Goal: Task Accomplishment & Management: Use online tool/utility

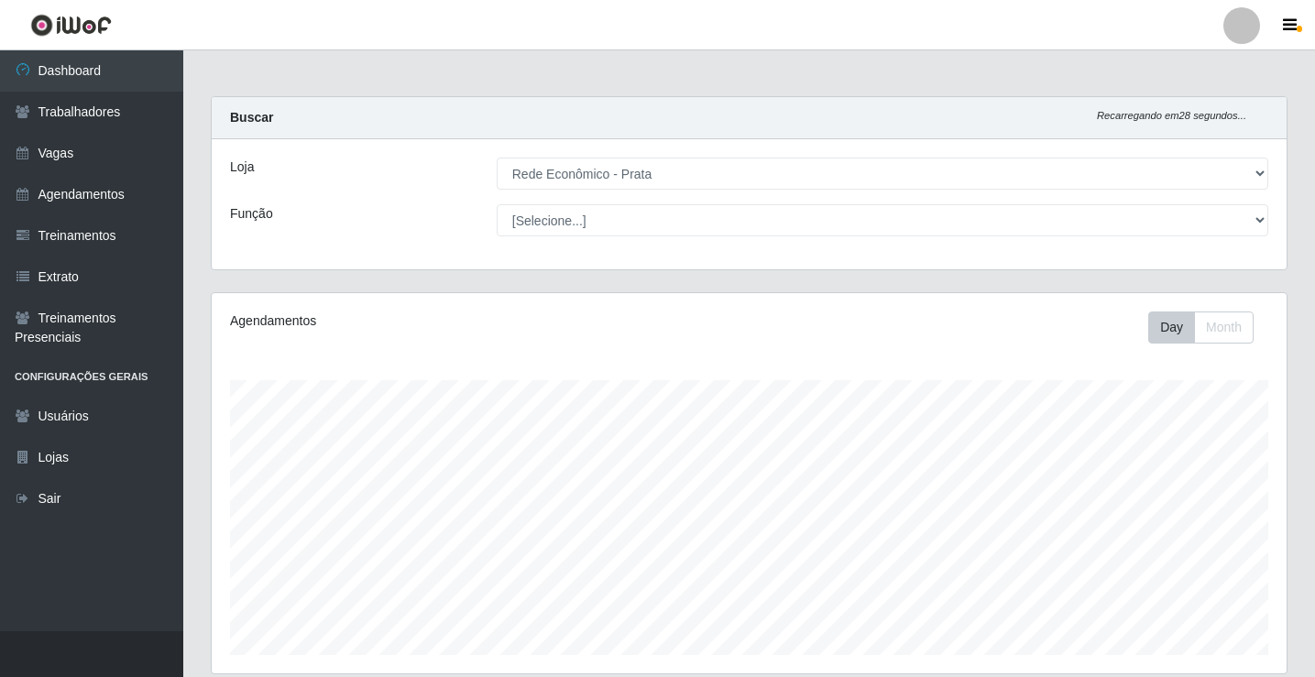
select select "192"
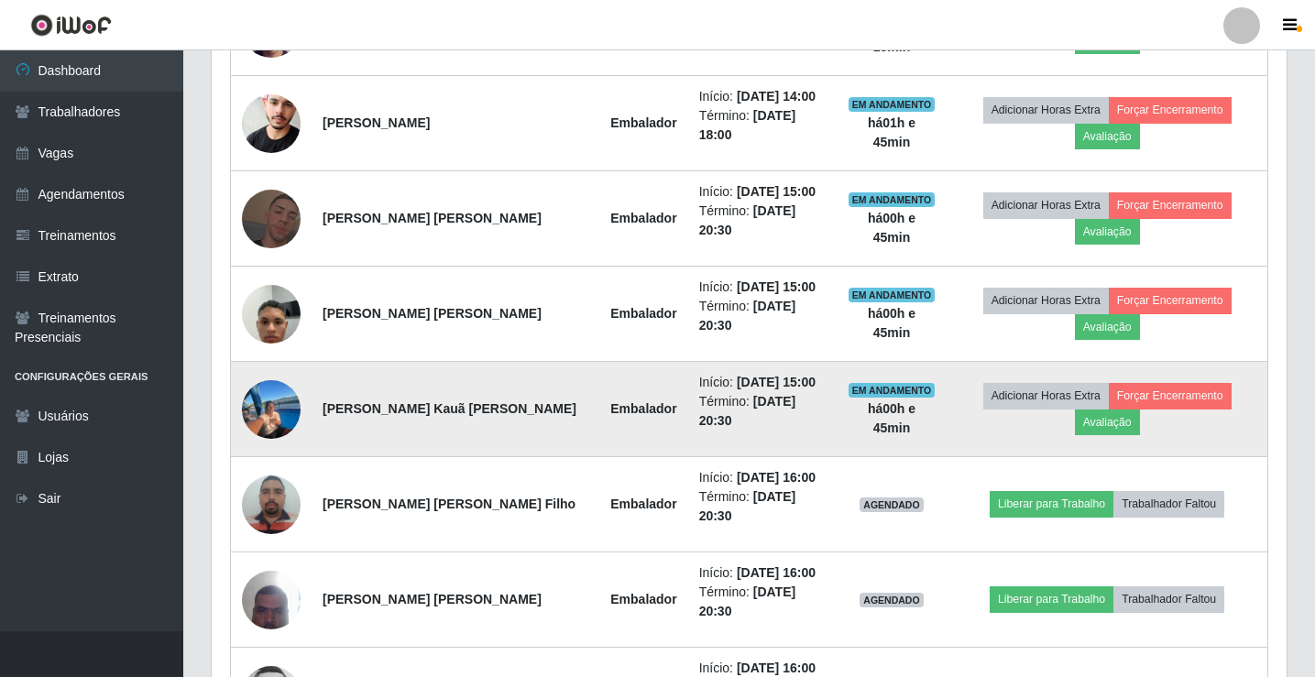
scroll to position [1110, 0]
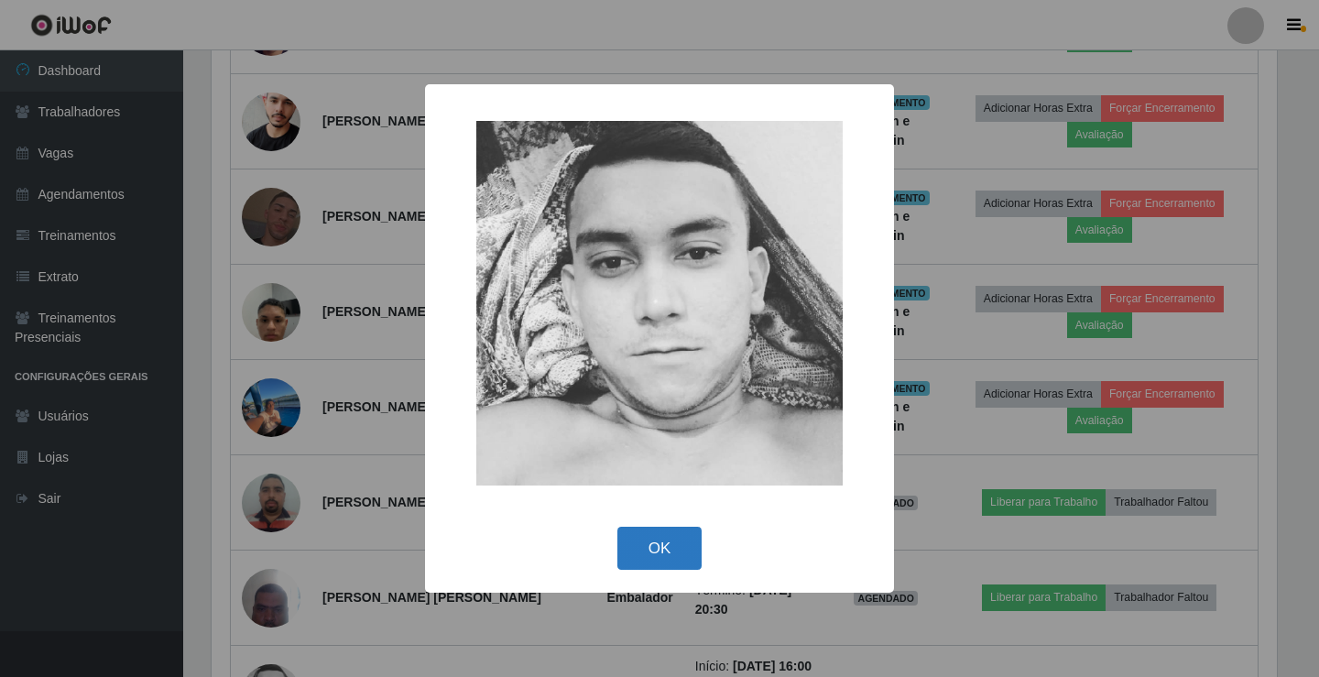
click at [662, 550] on button "OK" at bounding box center [659, 548] width 85 height 43
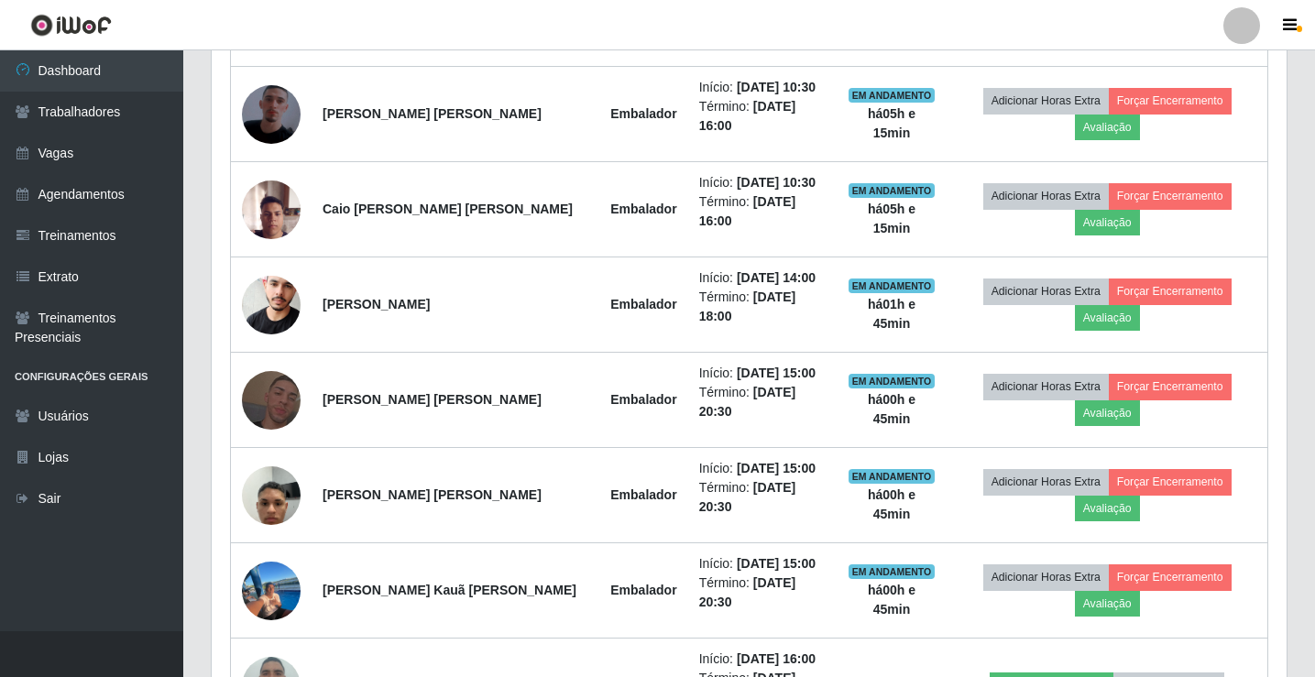
scroll to position [835, 0]
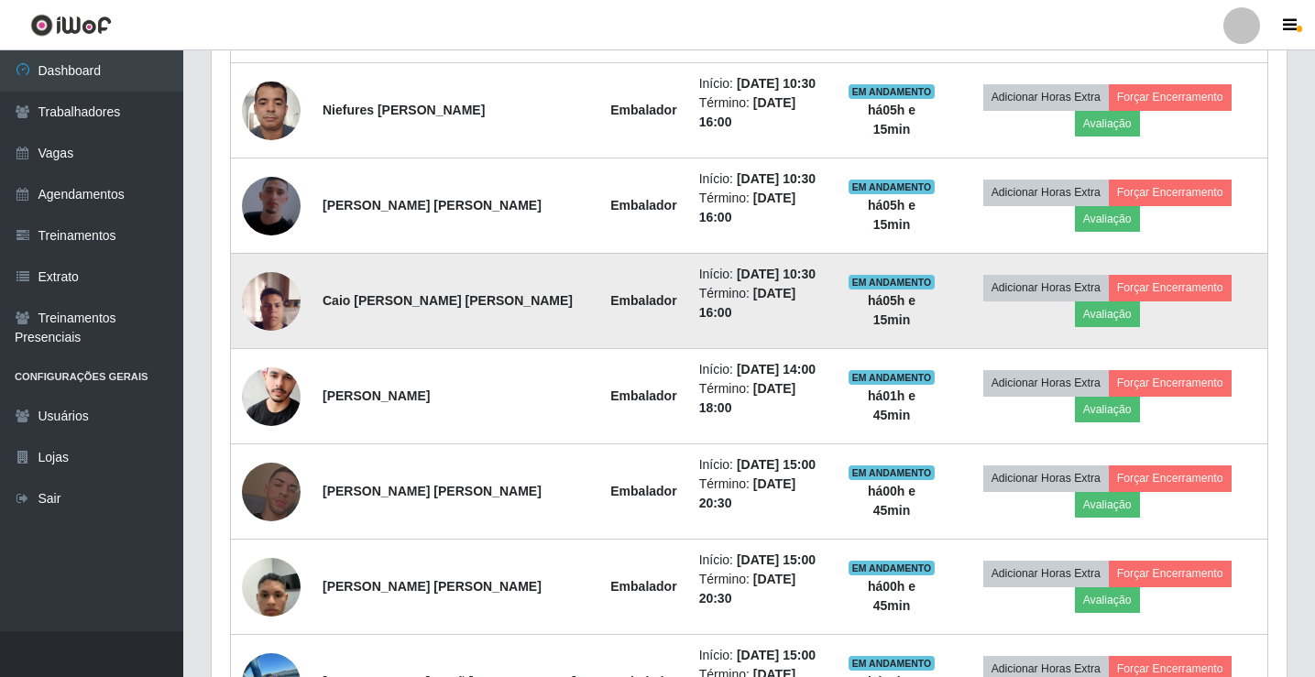
click at [271, 263] on img at bounding box center [271, 301] width 59 height 78
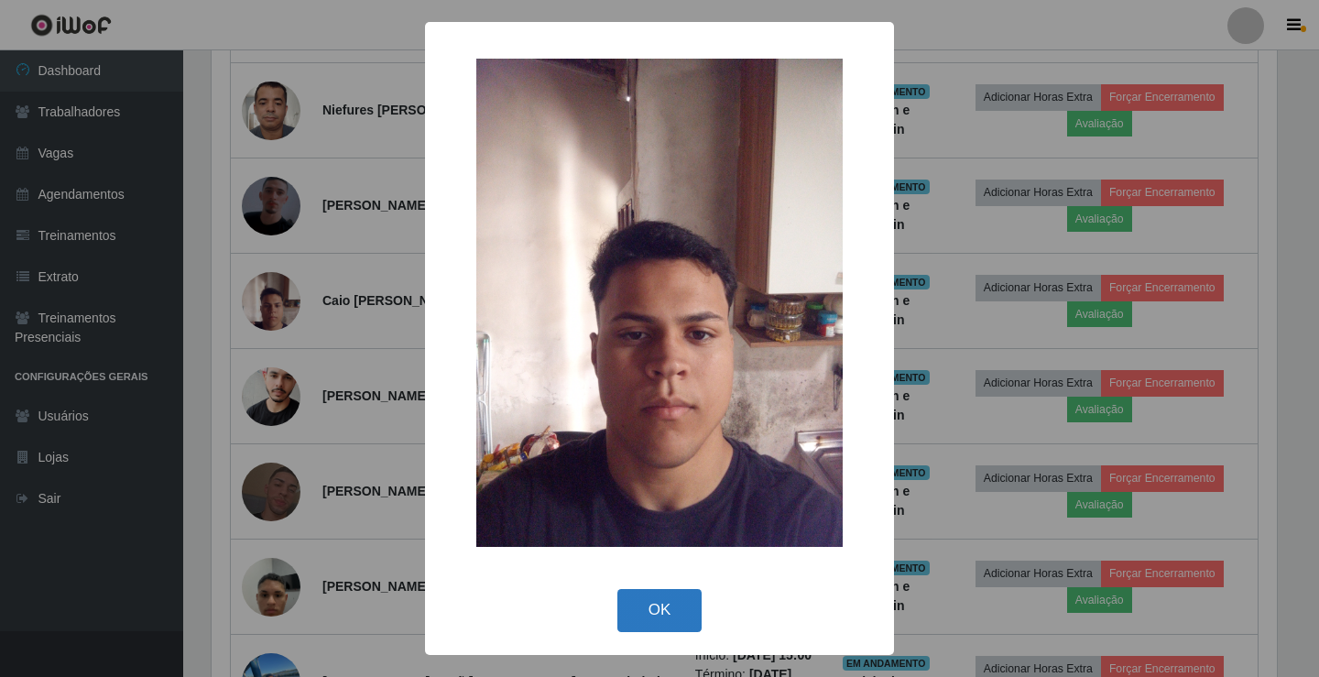
click at [658, 613] on button "OK" at bounding box center [659, 610] width 85 height 43
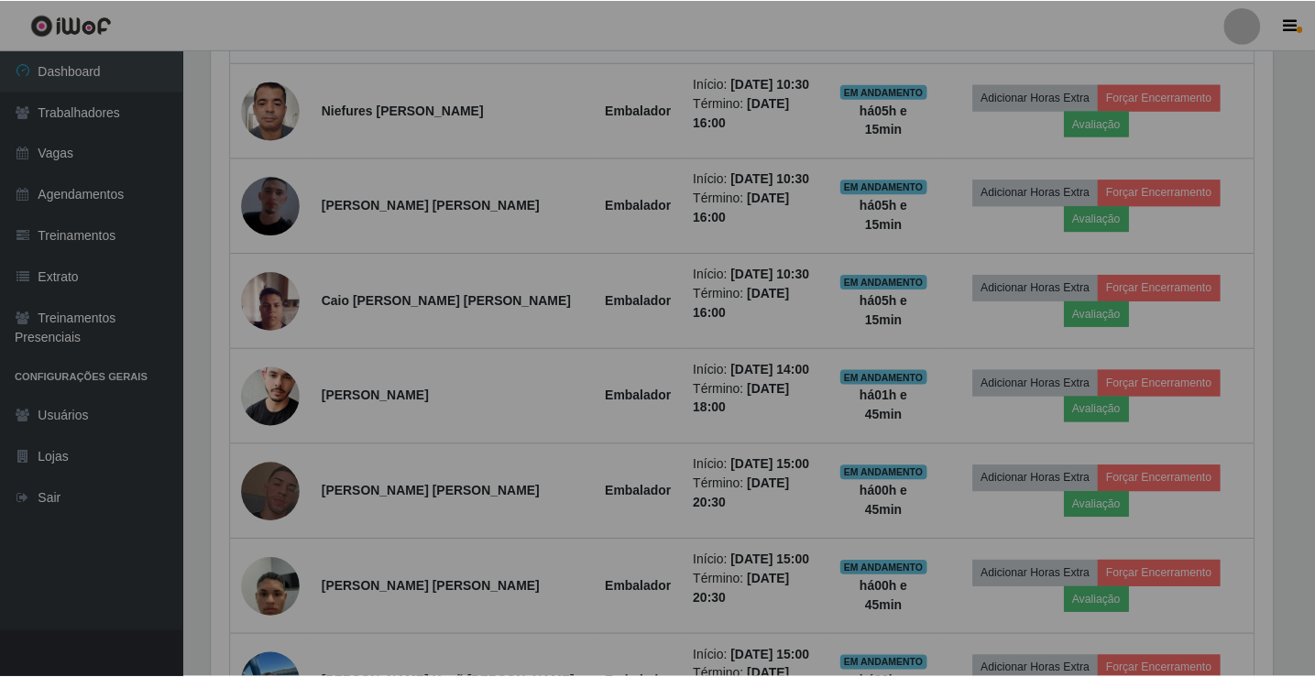
scroll to position [380, 1075]
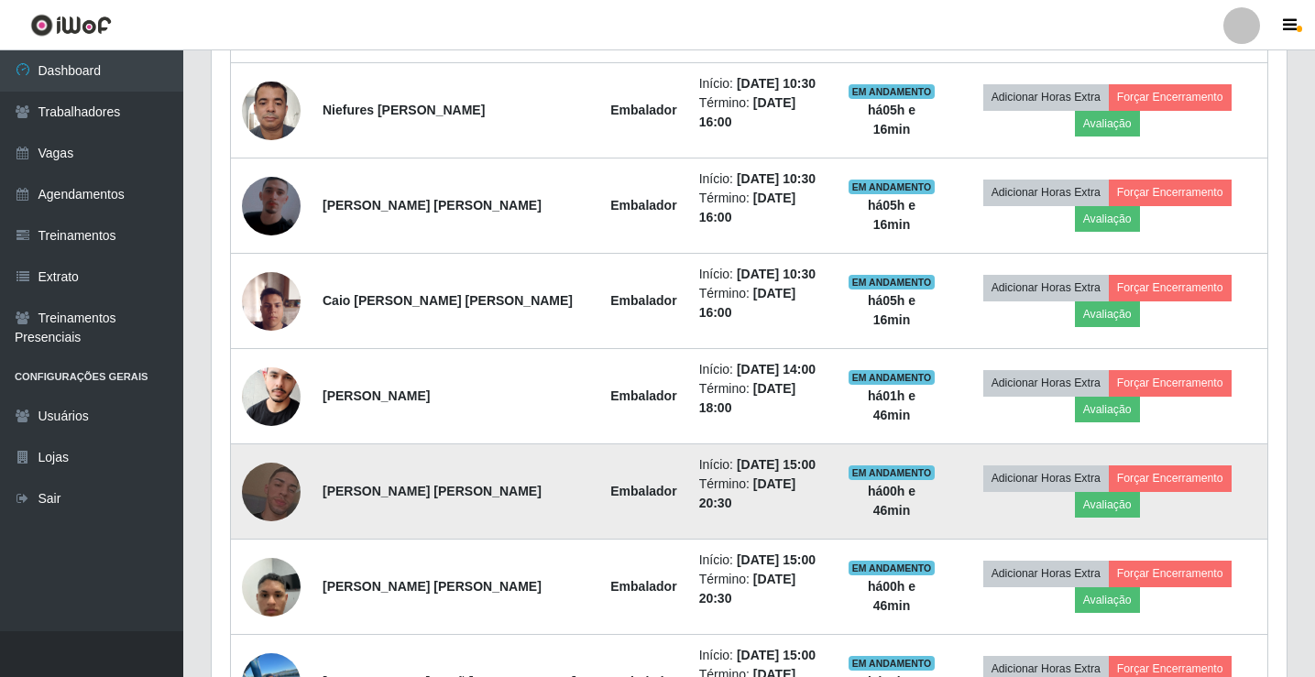
click at [259, 440] on img at bounding box center [271, 492] width 59 height 104
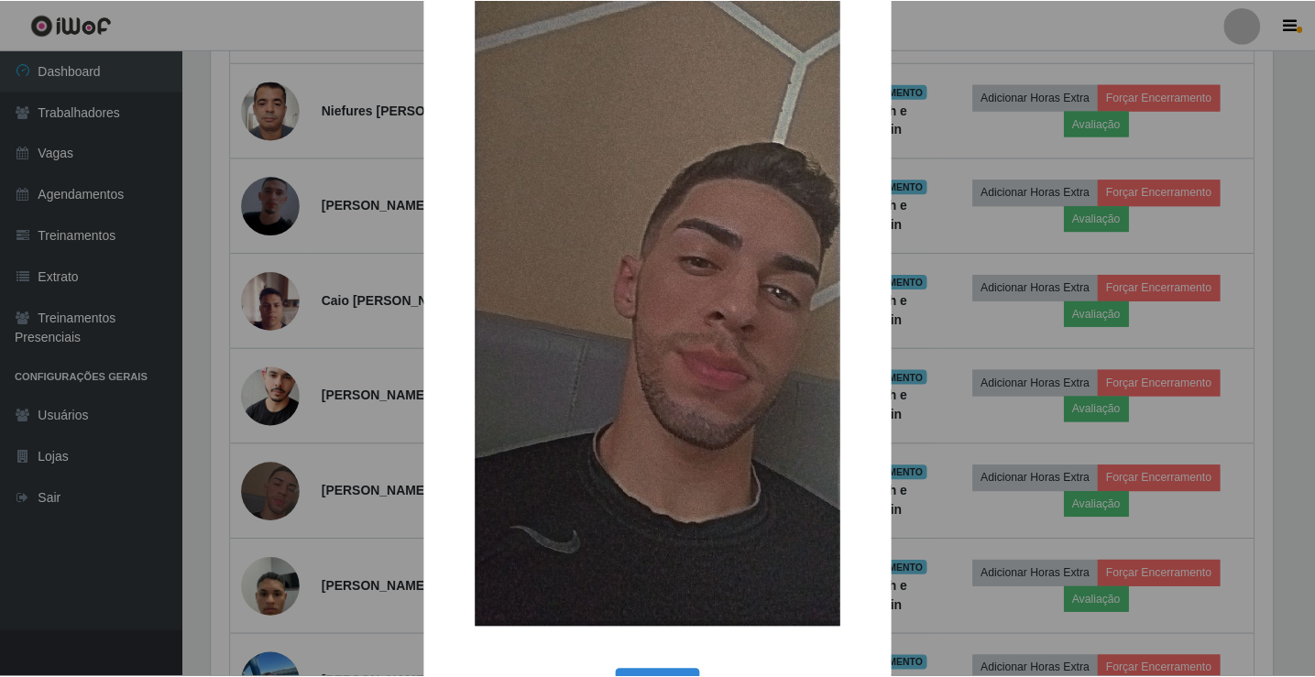
scroll to position [135, 0]
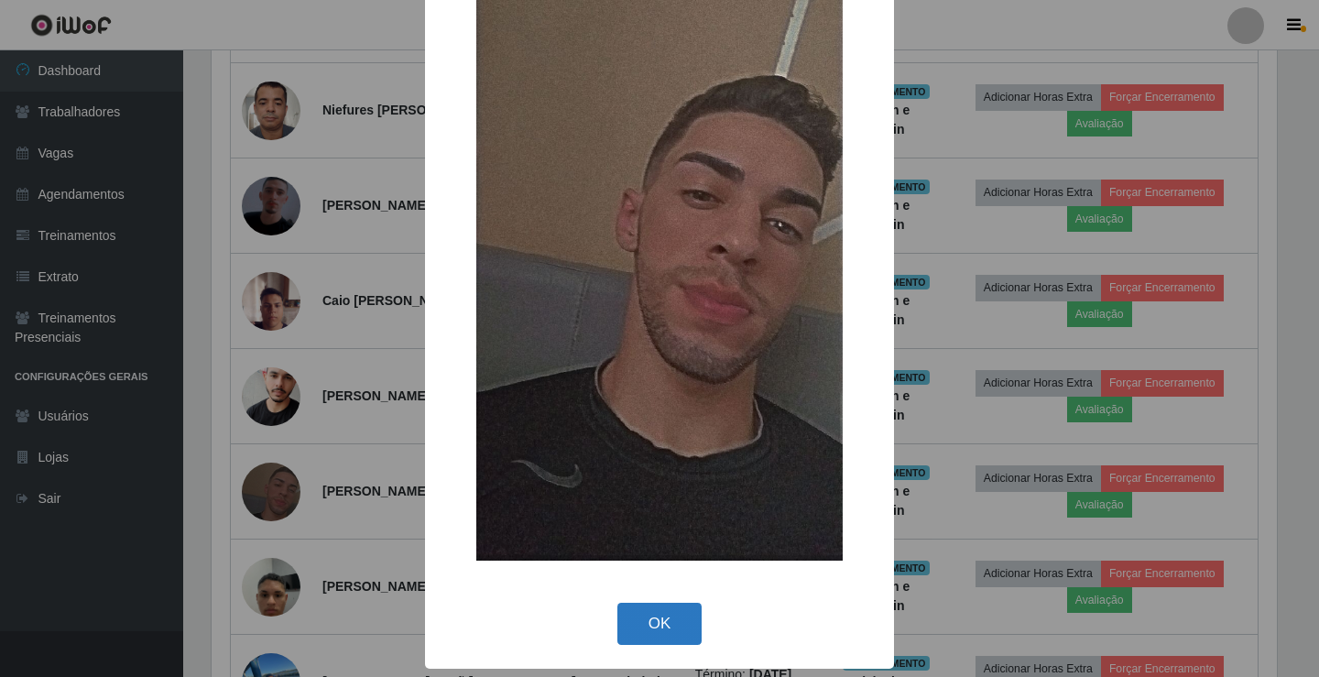
click at [649, 620] on button "OK" at bounding box center [659, 624] width 85 height 43
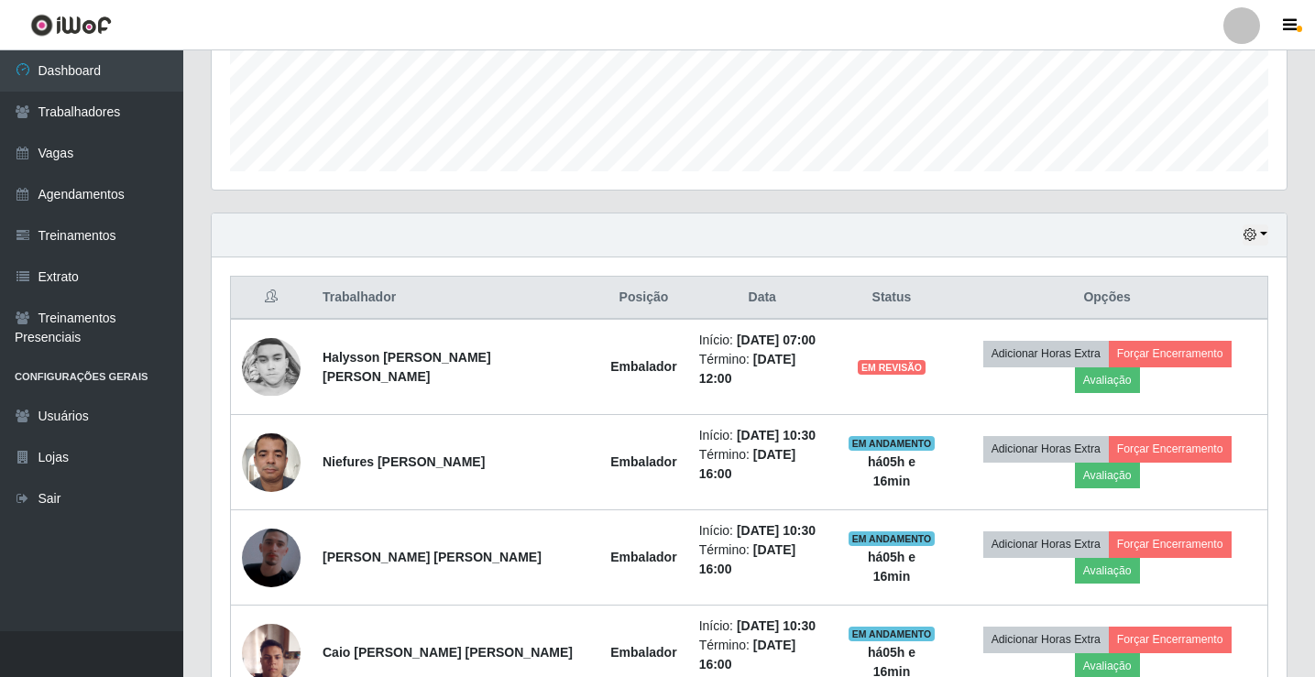
scroll to position [469, 0]
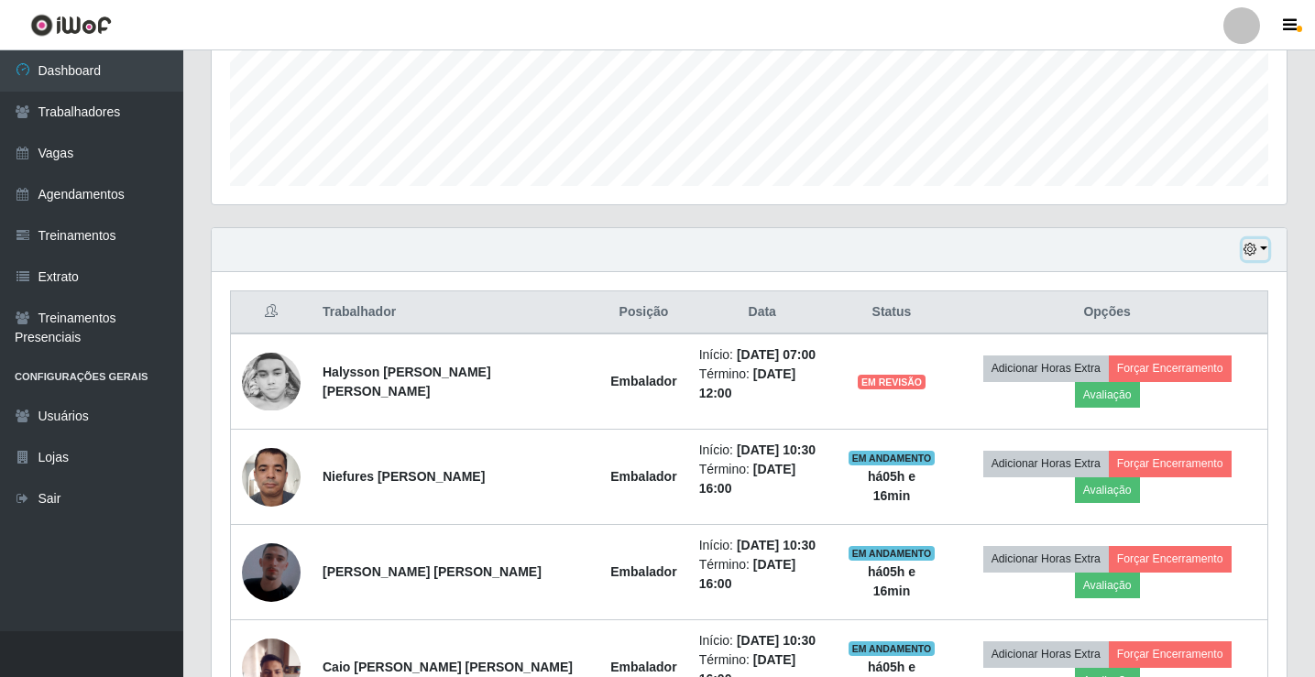
click at [1263, 247] on button "button" at bounding box center [1255, 249] width 26 height 21
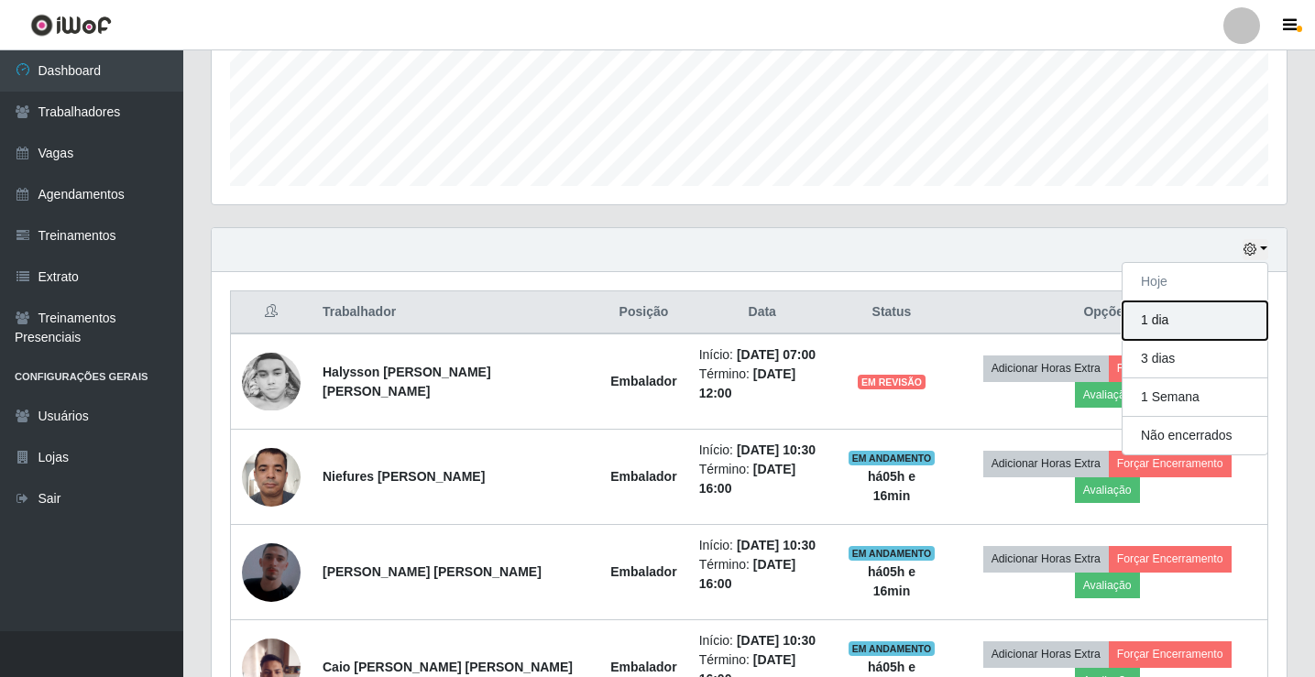
click at [1187, 319] on button "1 dia" at bounding box center [1194, 320] width 145 height 38
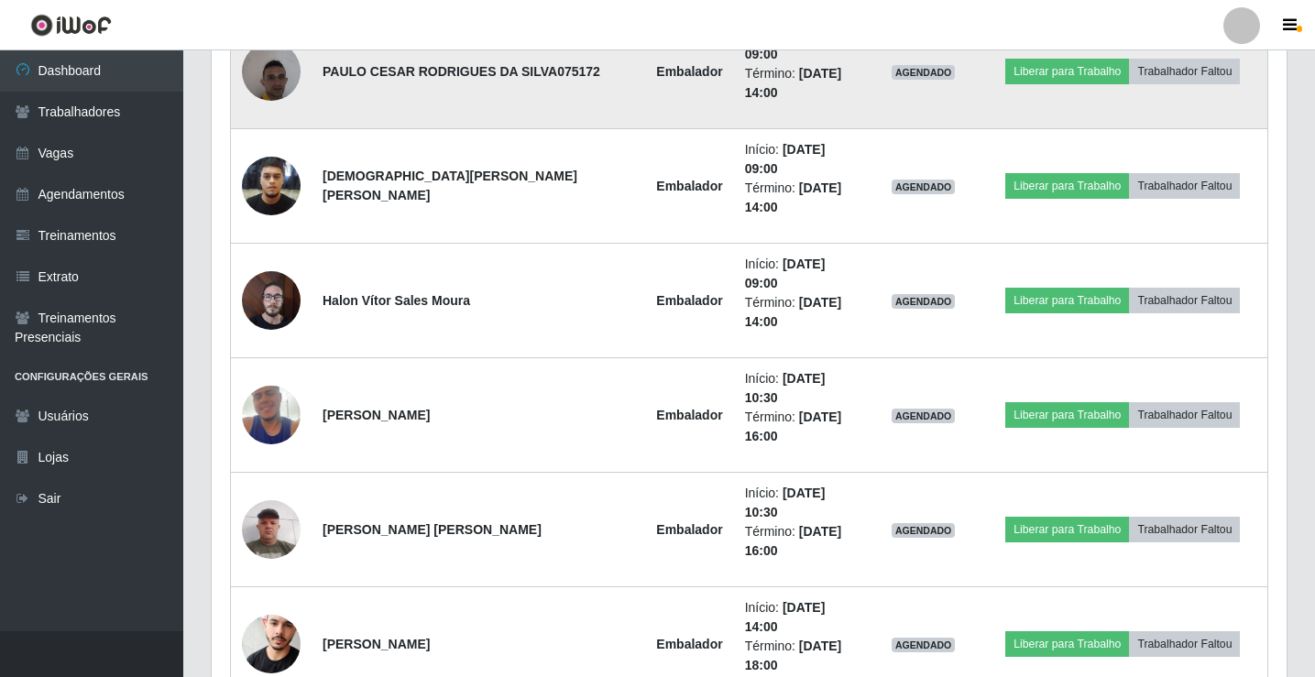
scroll to position [2393, 0]
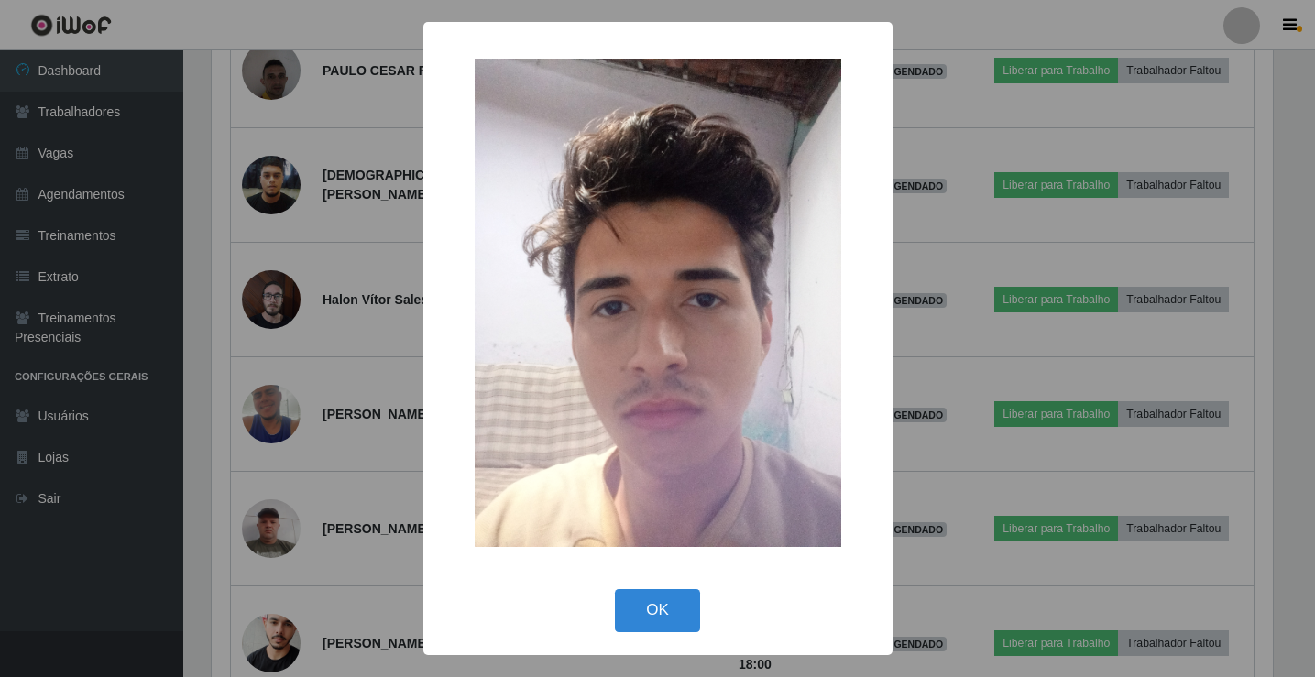
scroll to position [380, 1065]
click at [644, 612] on button "OK" at bounding box center [659, 610] width 85 height 43
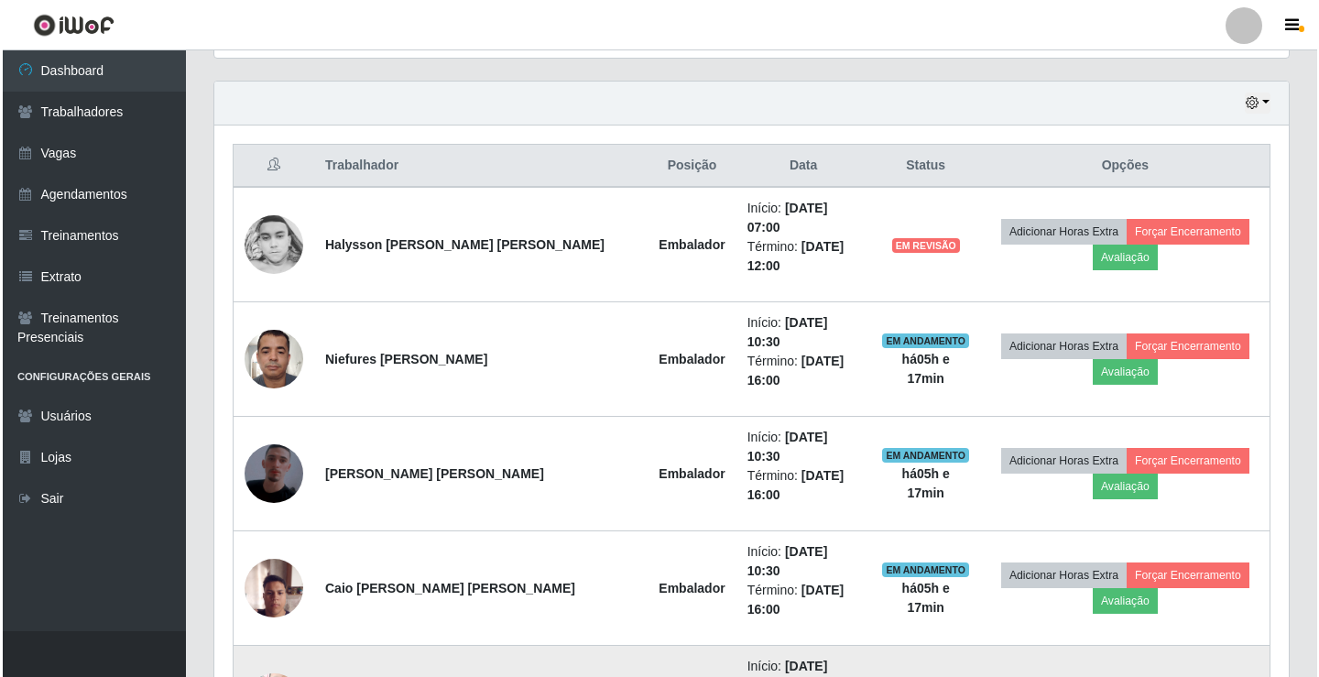
scroll to position [584, 0]
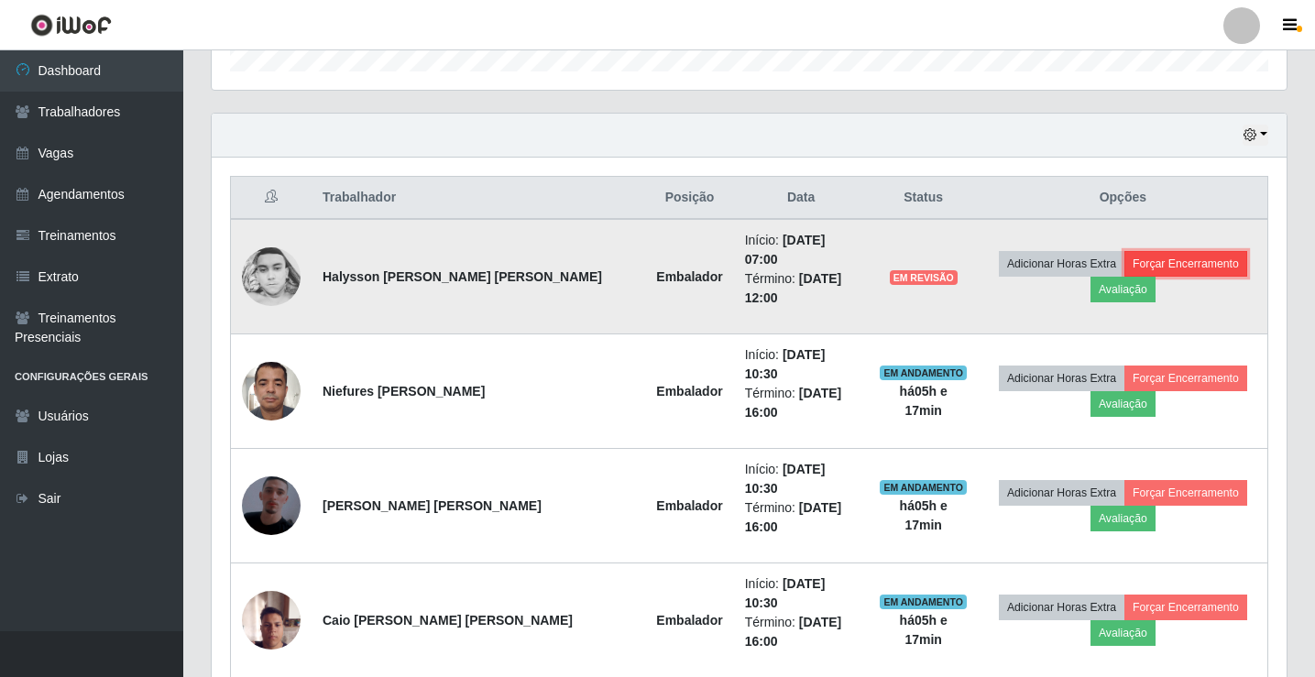
click at [1165, 257] on button "Forçar Encerramento" at bounding box center [1185, 264] width 123 height 26
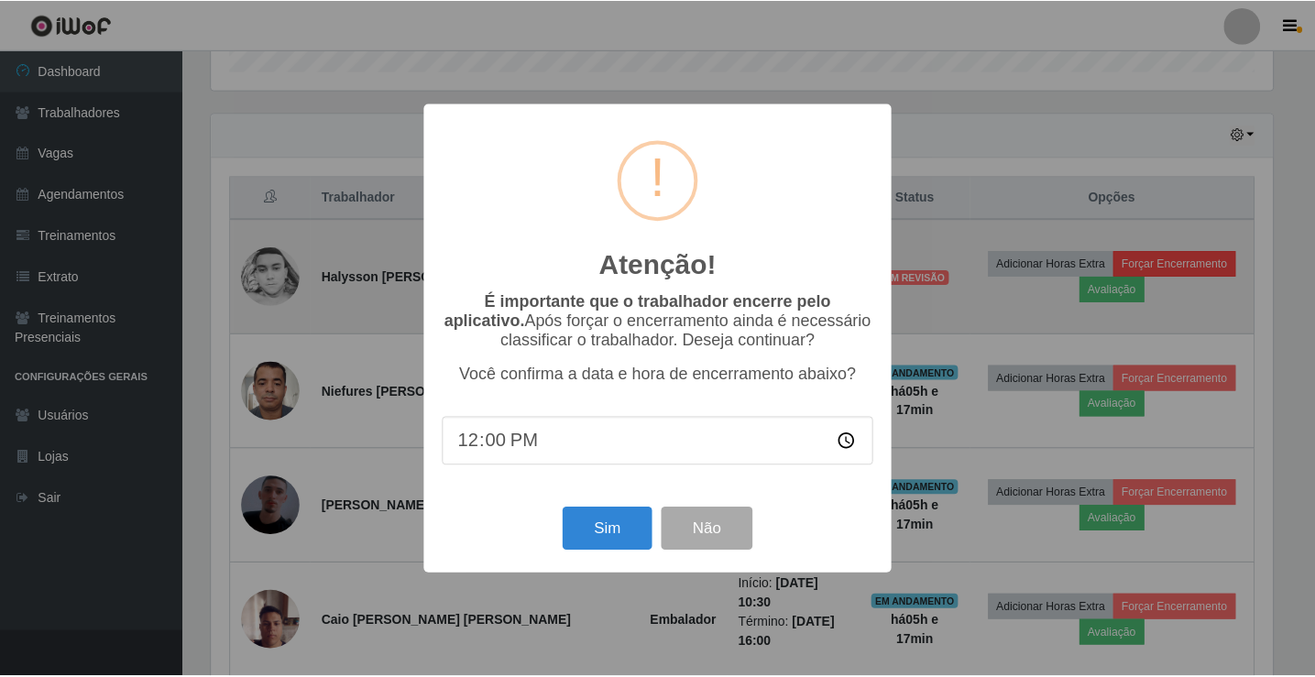
scroll to position [380, 1065]
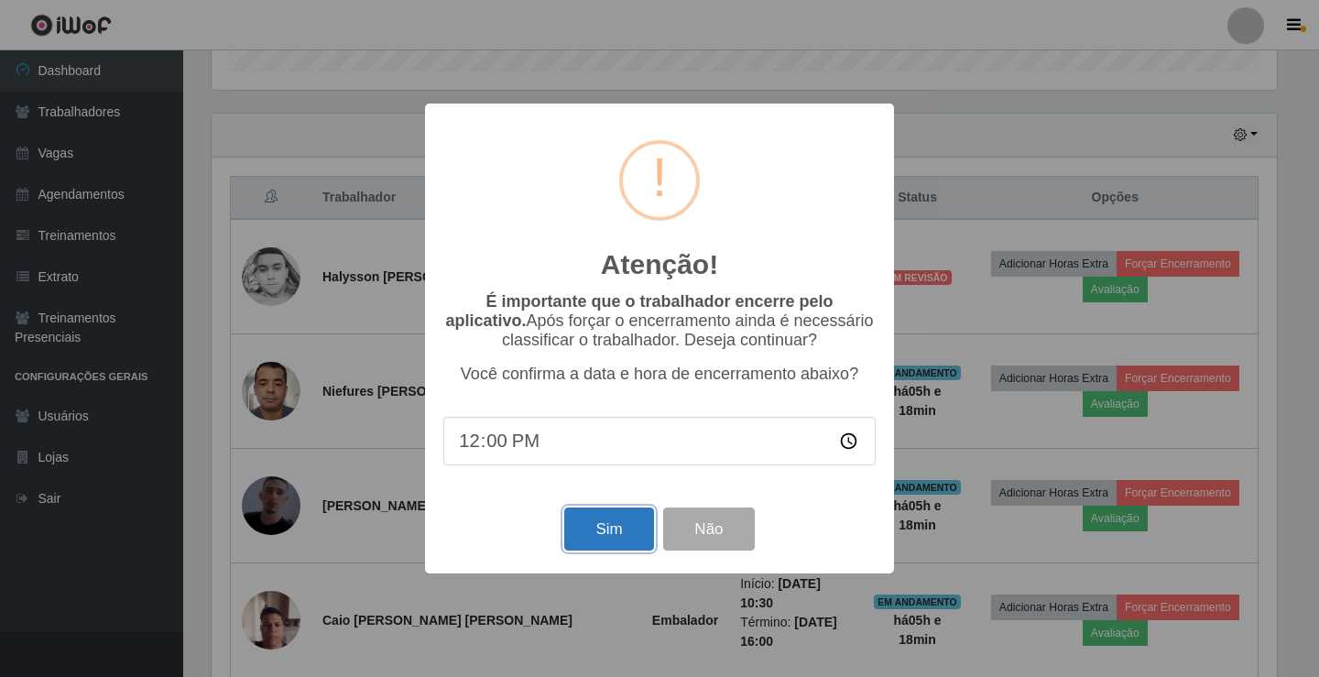
click at [594, 538] on button "Sim" at bounding box center [608, 529] width 89 height 43
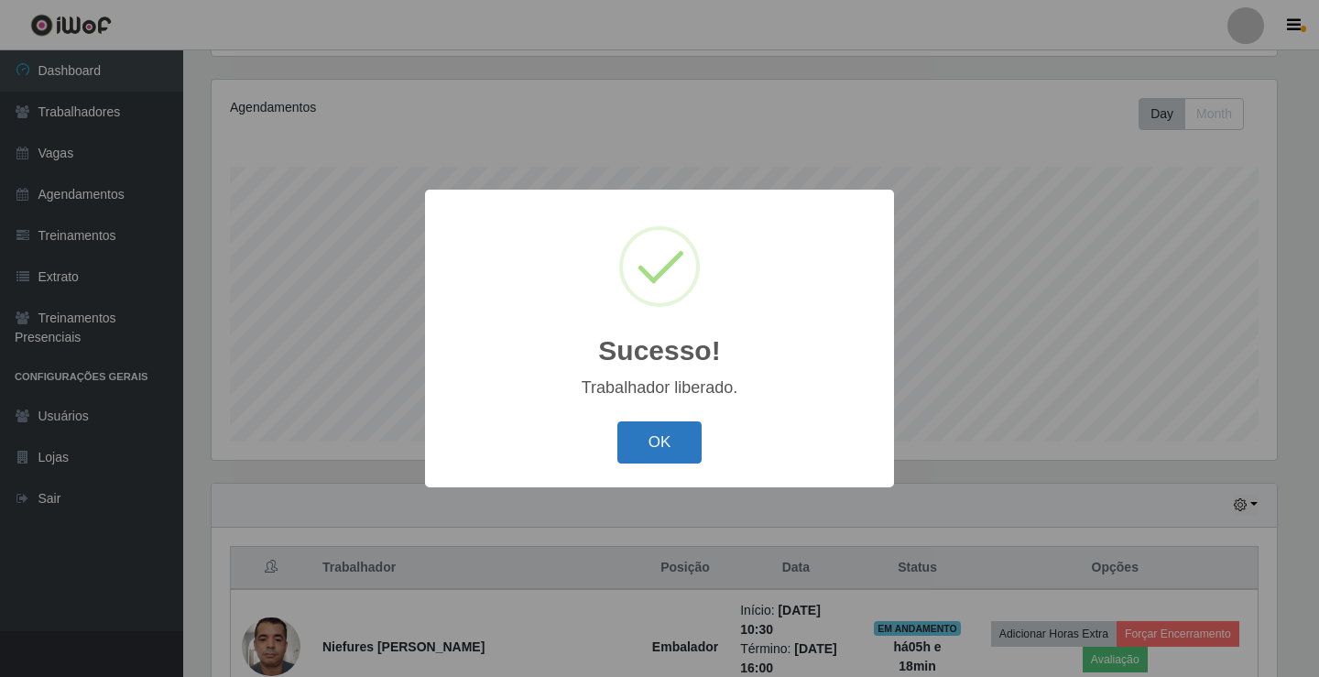
click at [674, 446] on button "OK" at bounding box center [659, 442] width 85 height 43
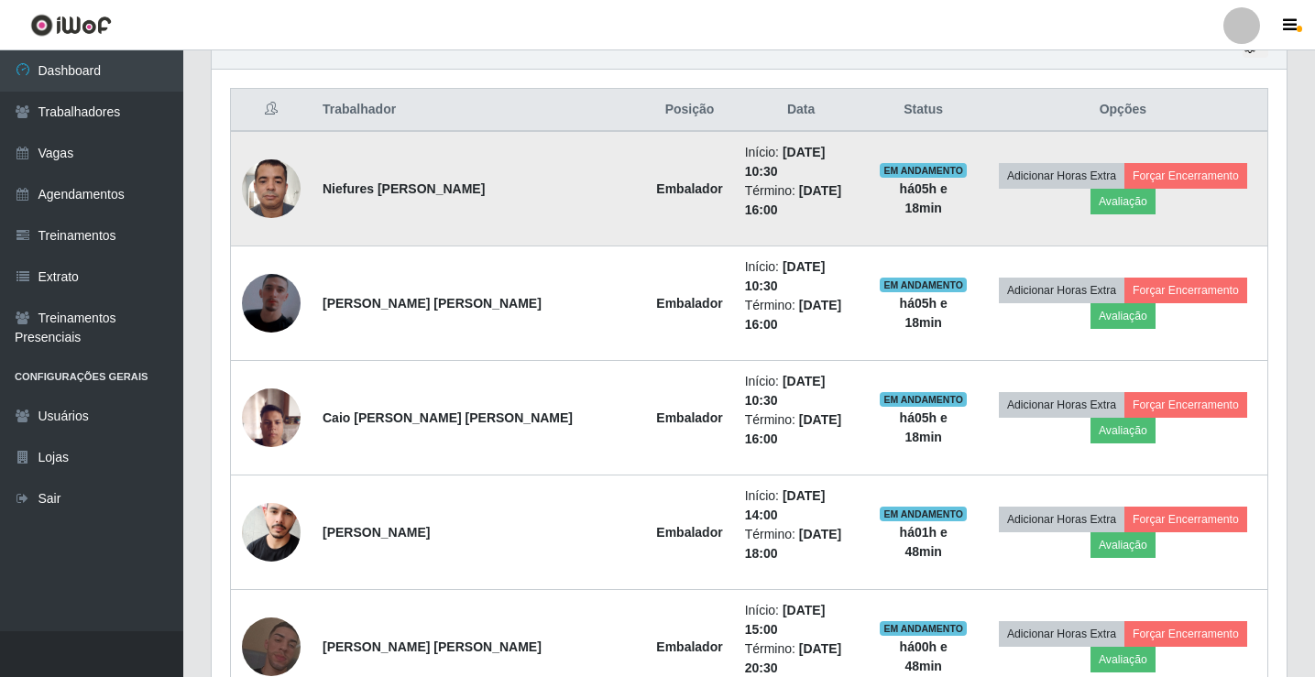
scroll to position [763, 0]
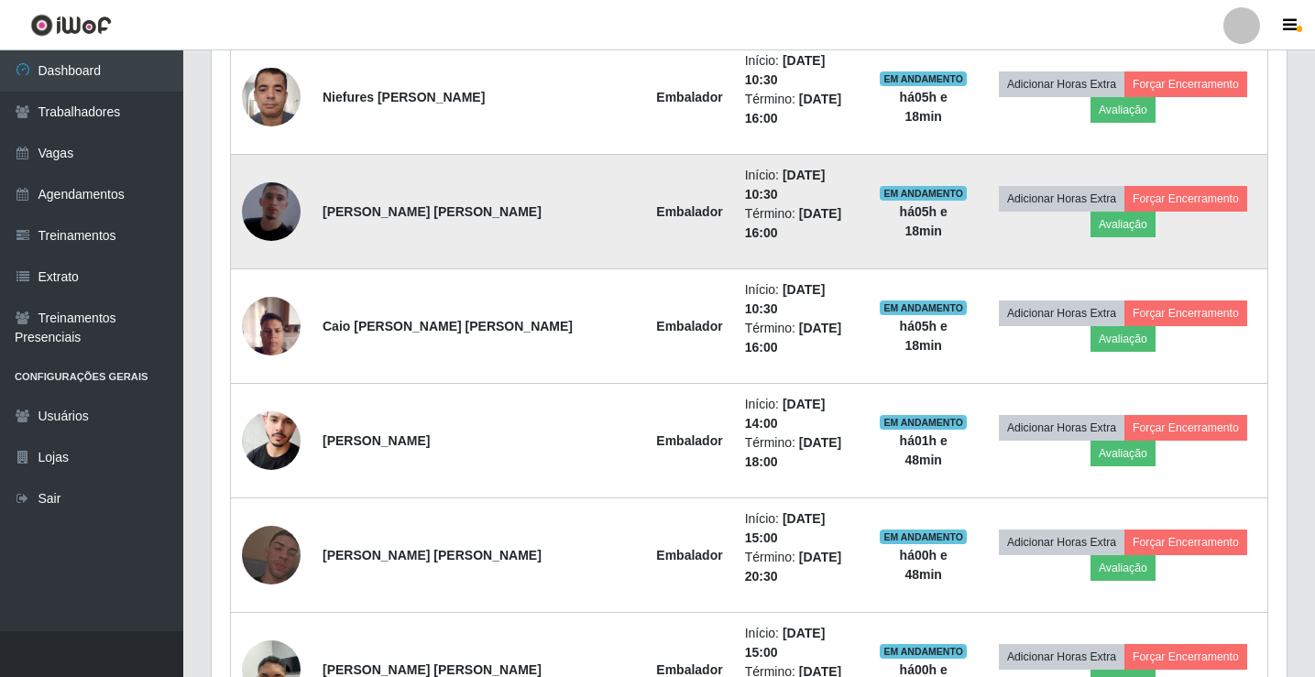
click at [262, 180] on img at bounding box center [271, 211] width 59 height 104
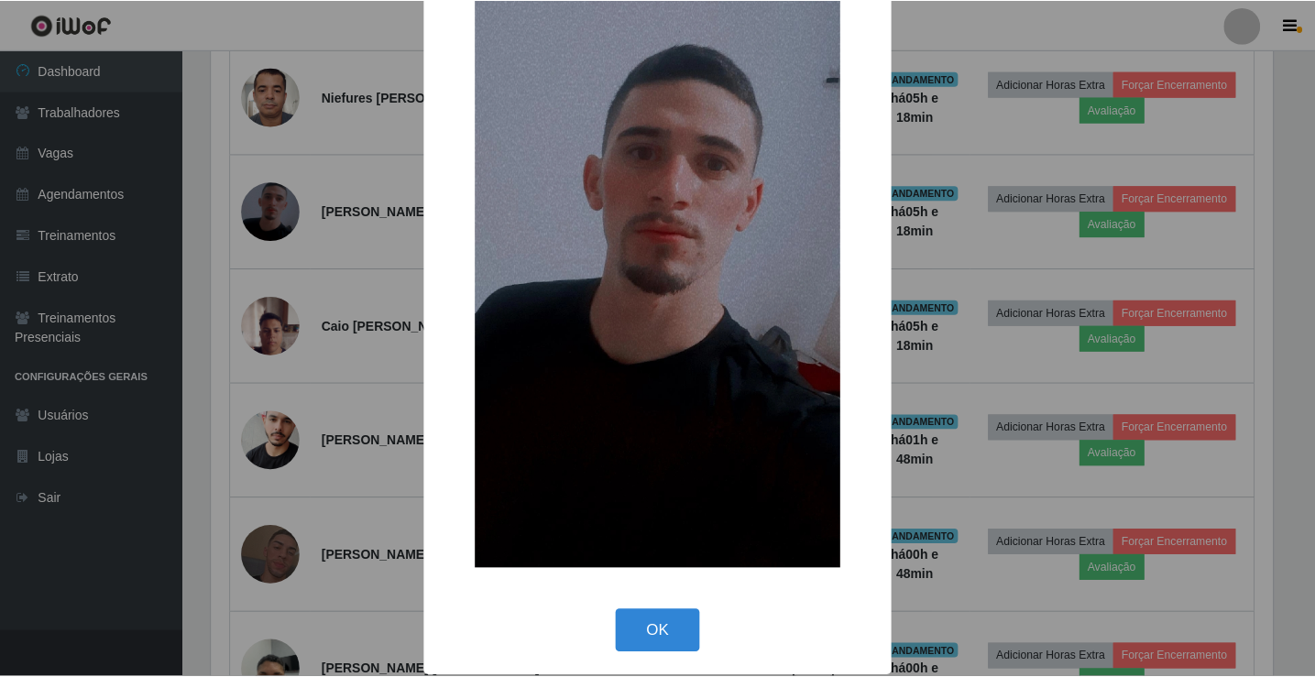
scroll to position [135, 0]
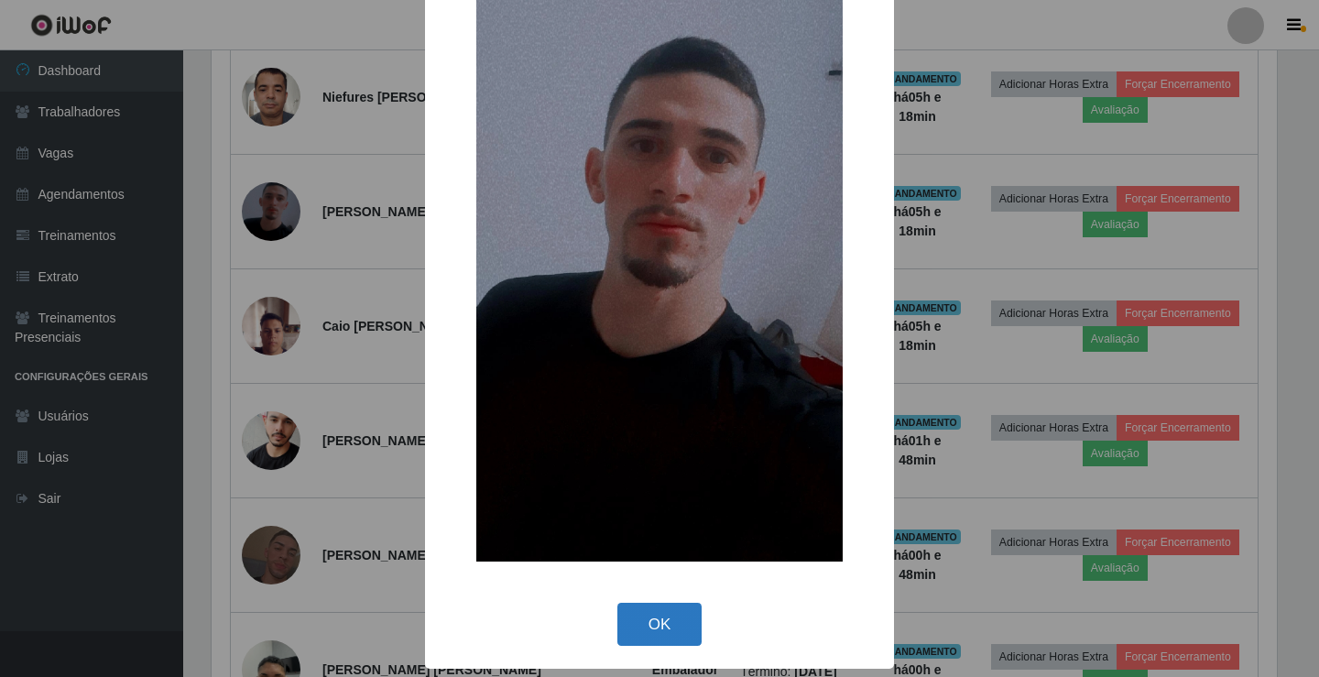
click at [652, 627] on button "OK" at bounding box center [659, 624] width 85 height 43
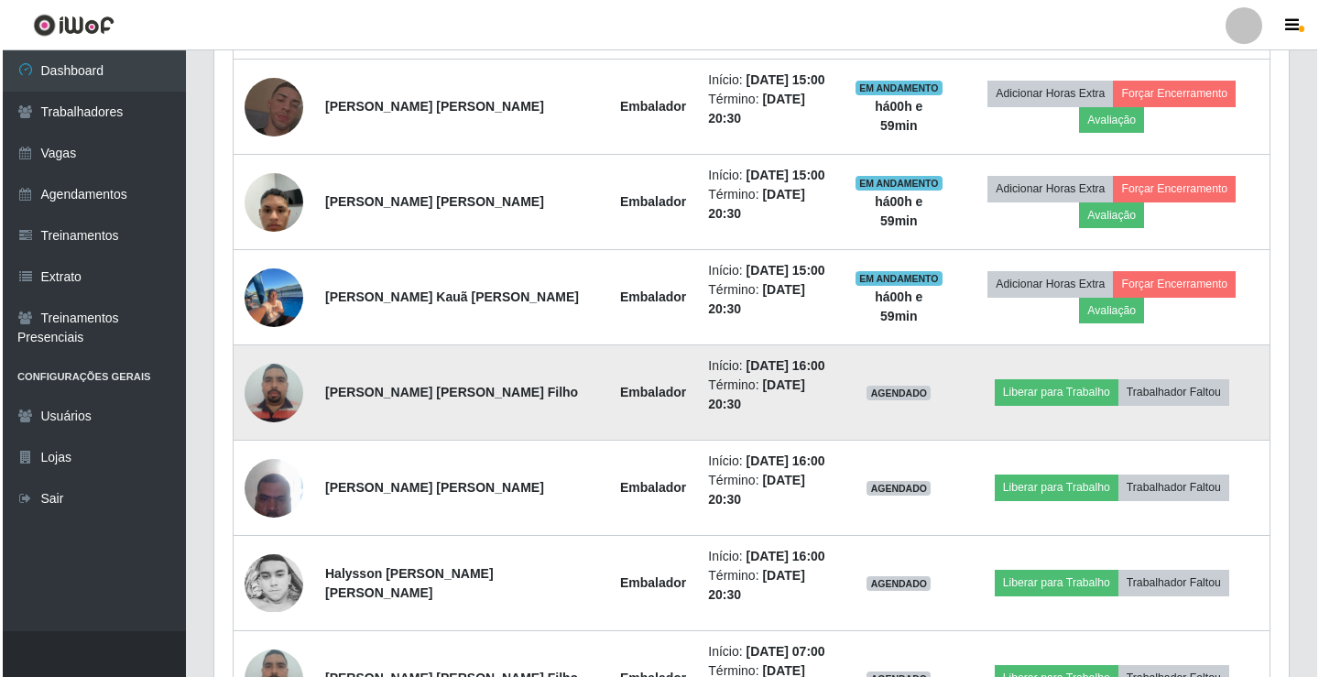
scroll to position [1130, 0]
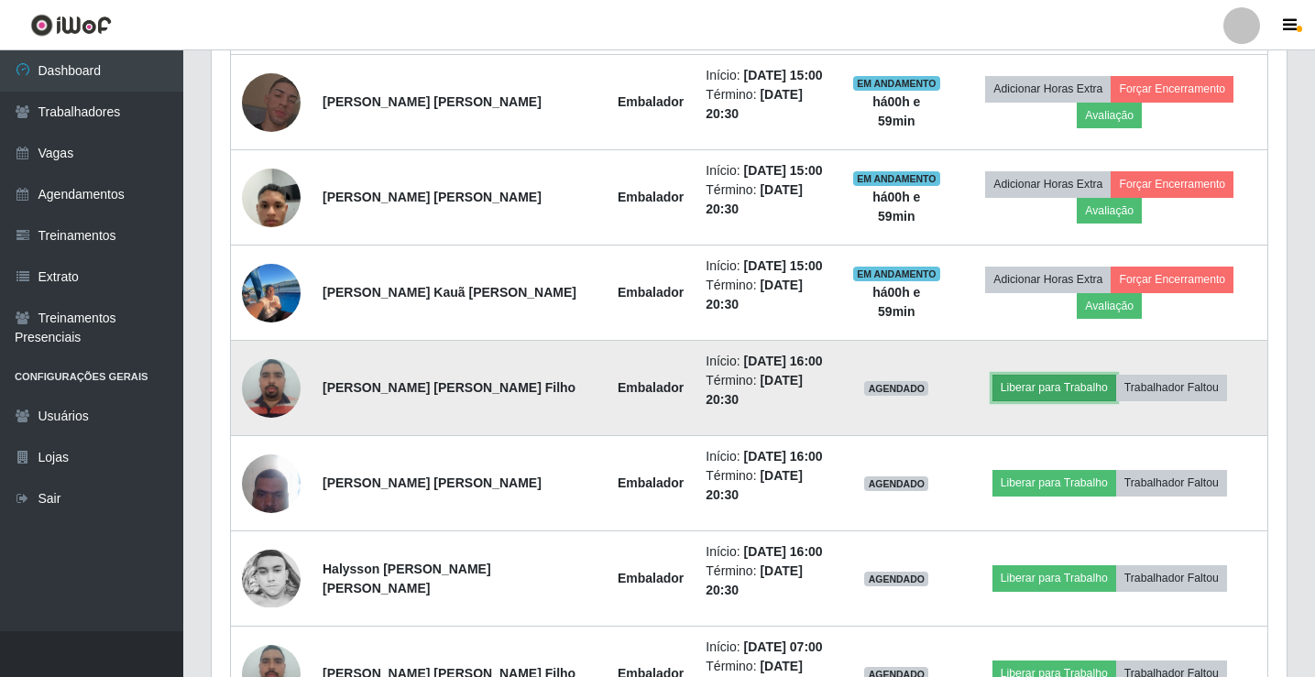
click at [1060, 389] on button "Liberar para Trabalho" at bounding box center [1054, 388] width 124 height 26
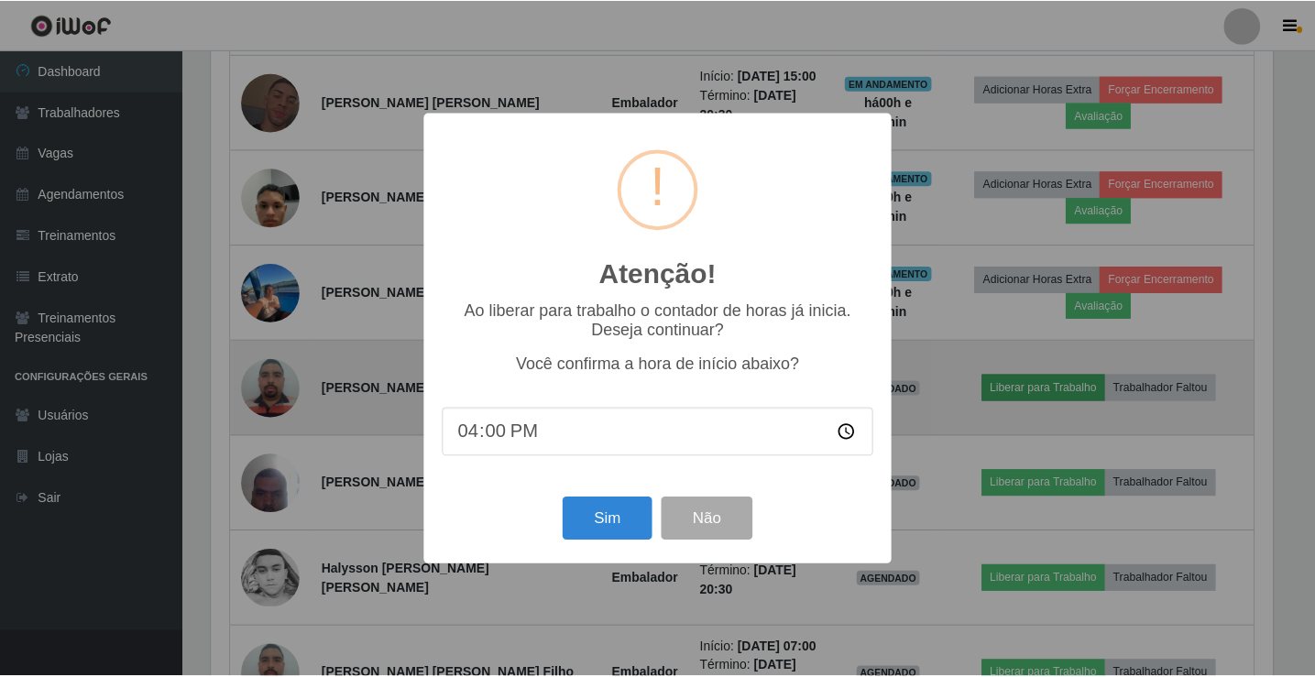
scroll to position [380, 1065]
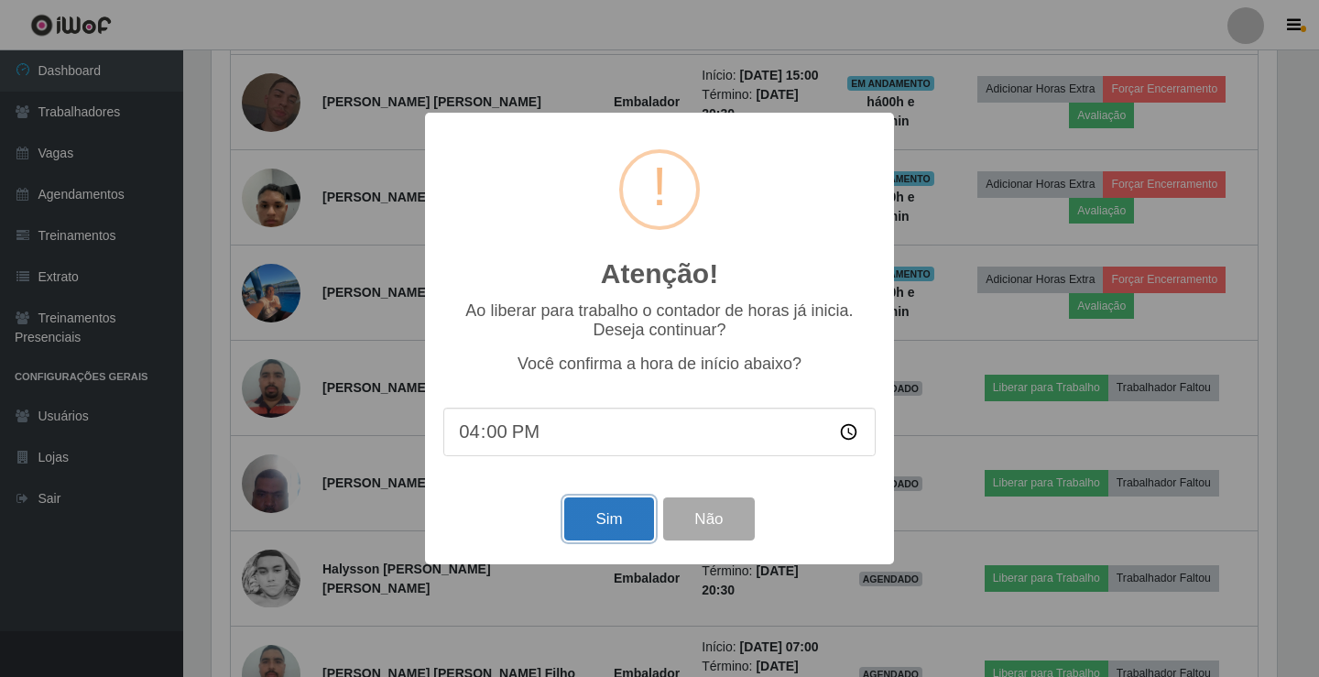
click at [609, 528] on button "Sim" at bounding box center [608, 518] width 89 height 43
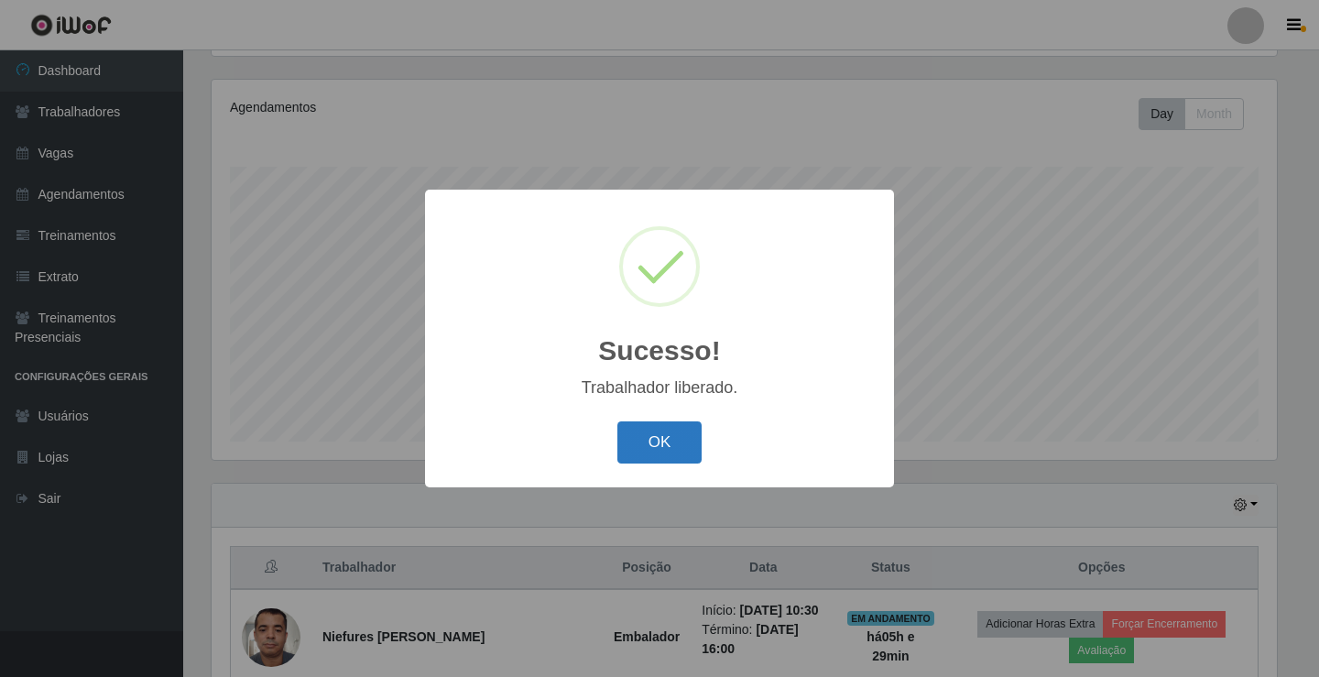
click at [666, 454] on button "OK" at bounding box center [659, 442] width 85 height 43
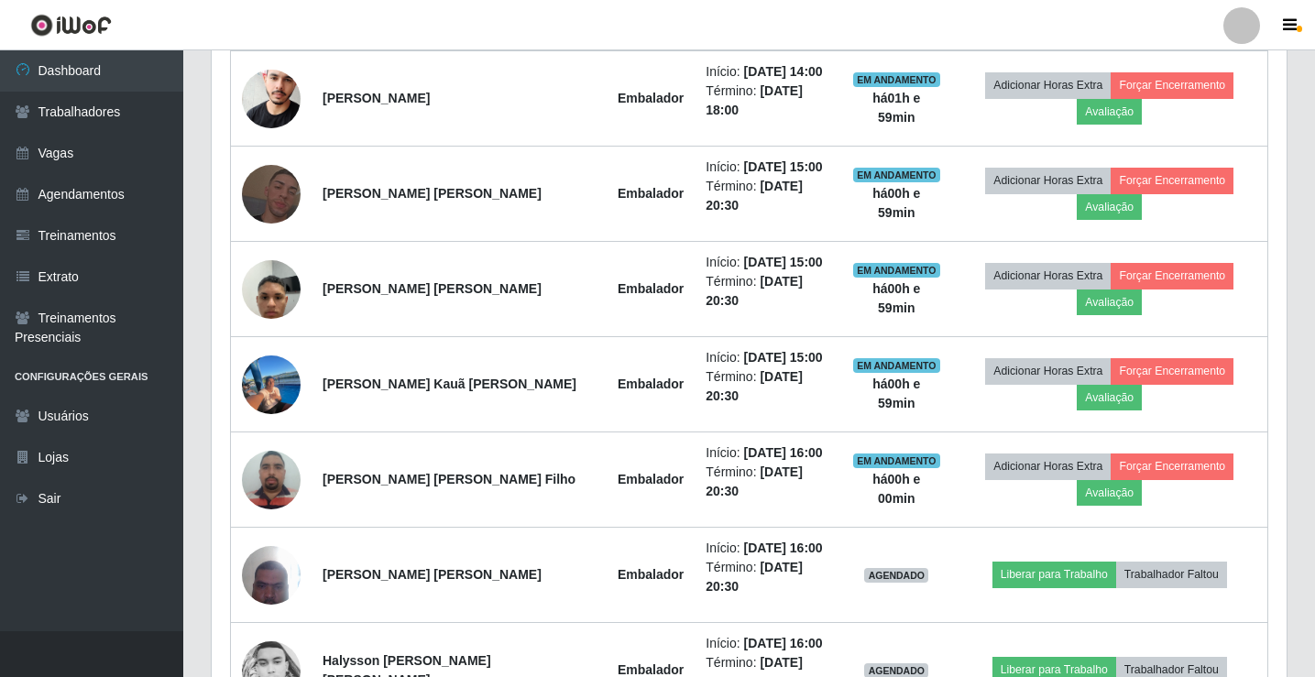
scroll to position [1130, 0]
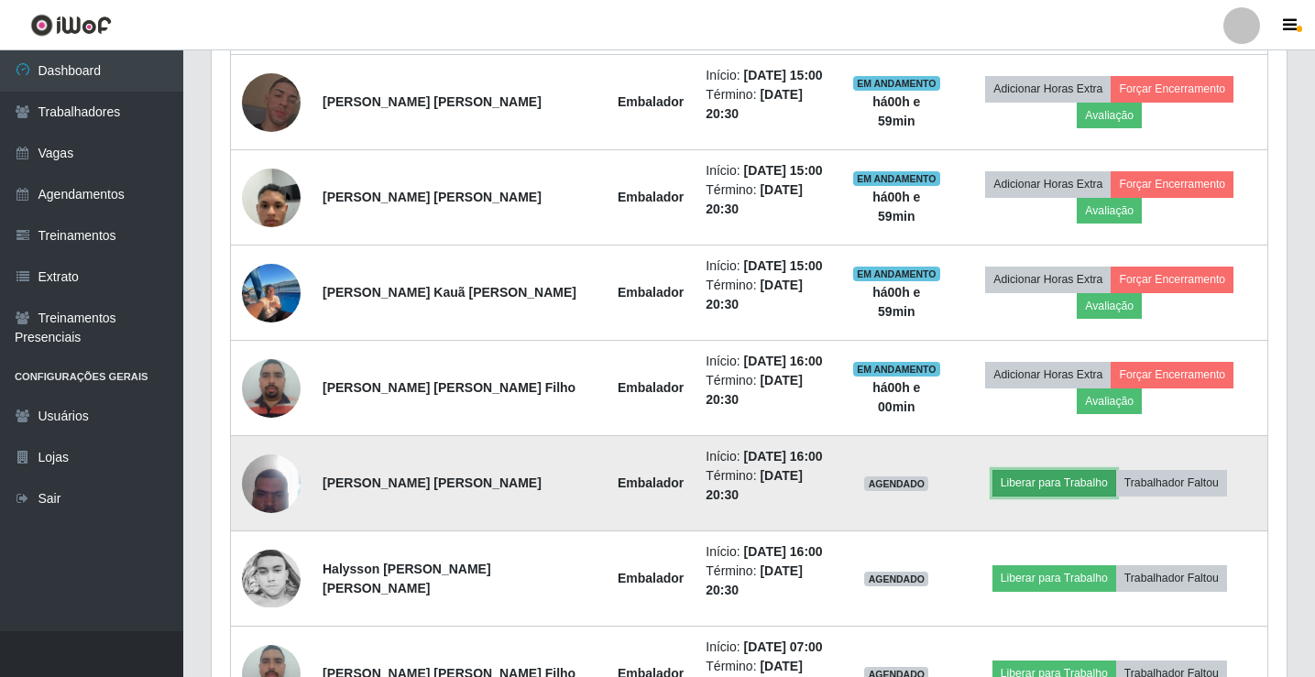
click at [1069, 481] on button "Liberar para Trabalho" at bounding box center [1054, 483] width 124 height 26
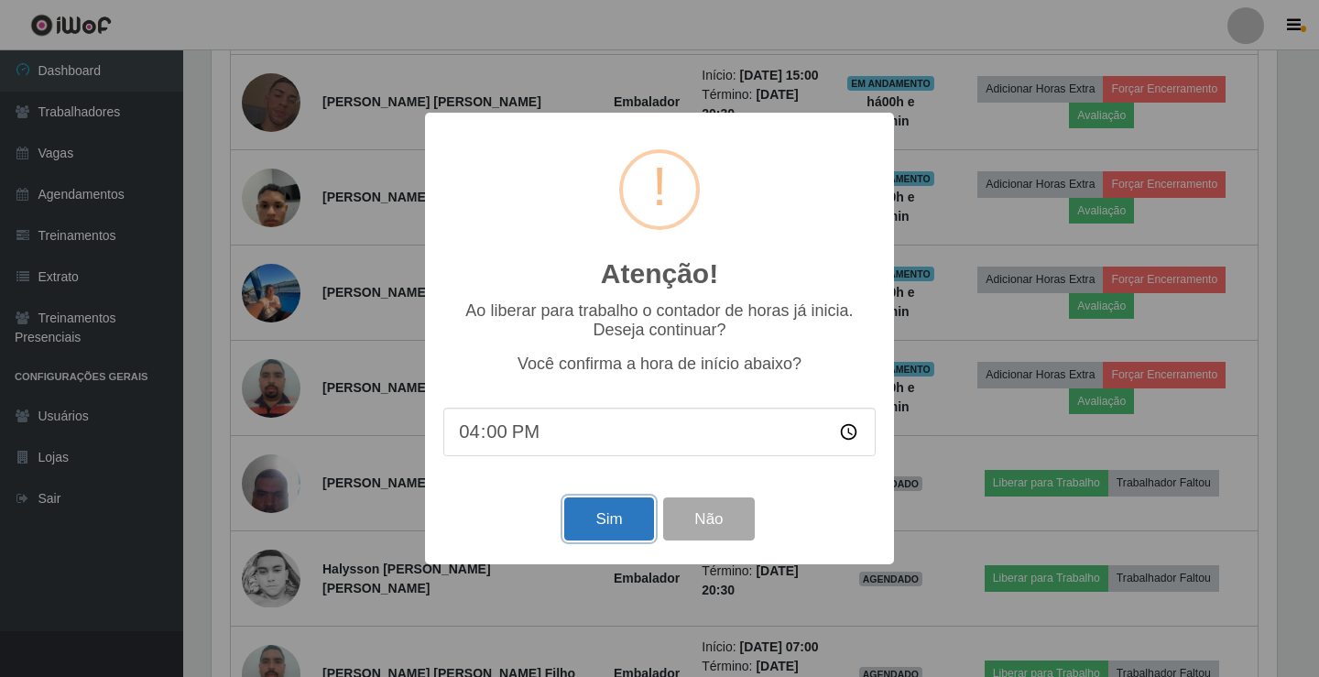
click at [606, 519] on button "Sim" at bounding box center [608, 518] width 89 height 43
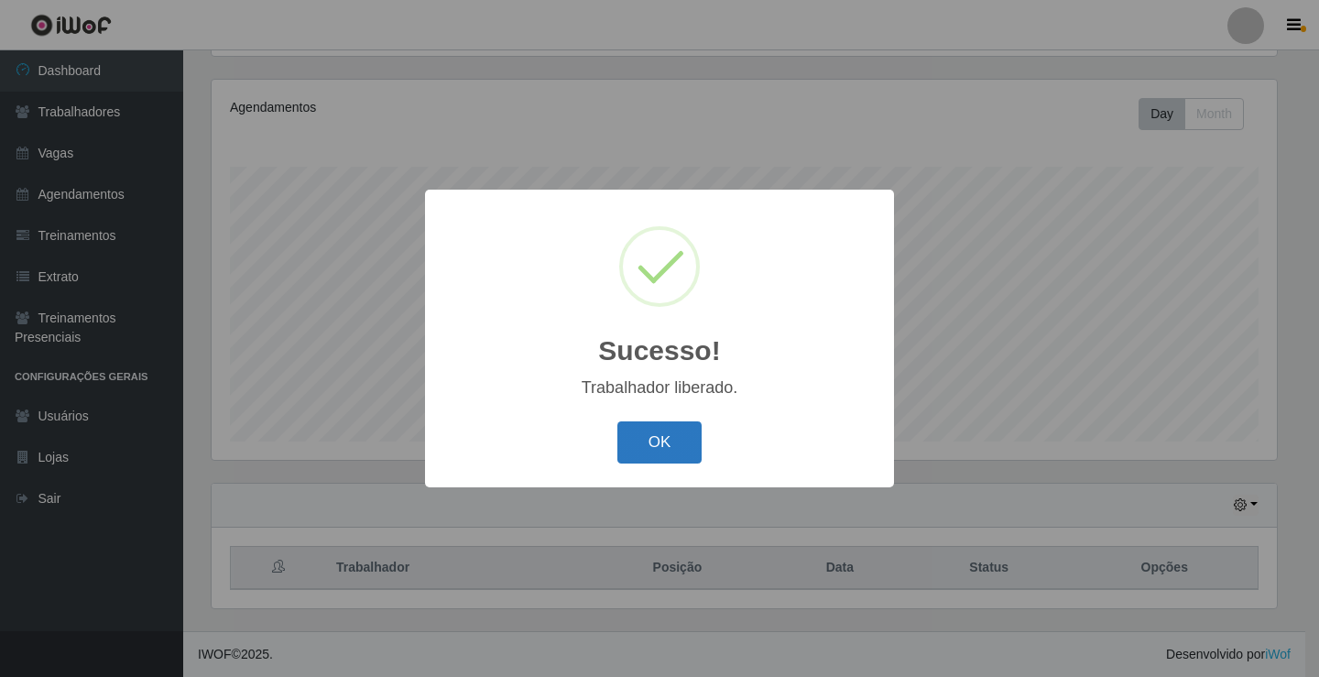
click at [665, 436] on button "OK" at bounding box center [659, 442] width 85 height 43
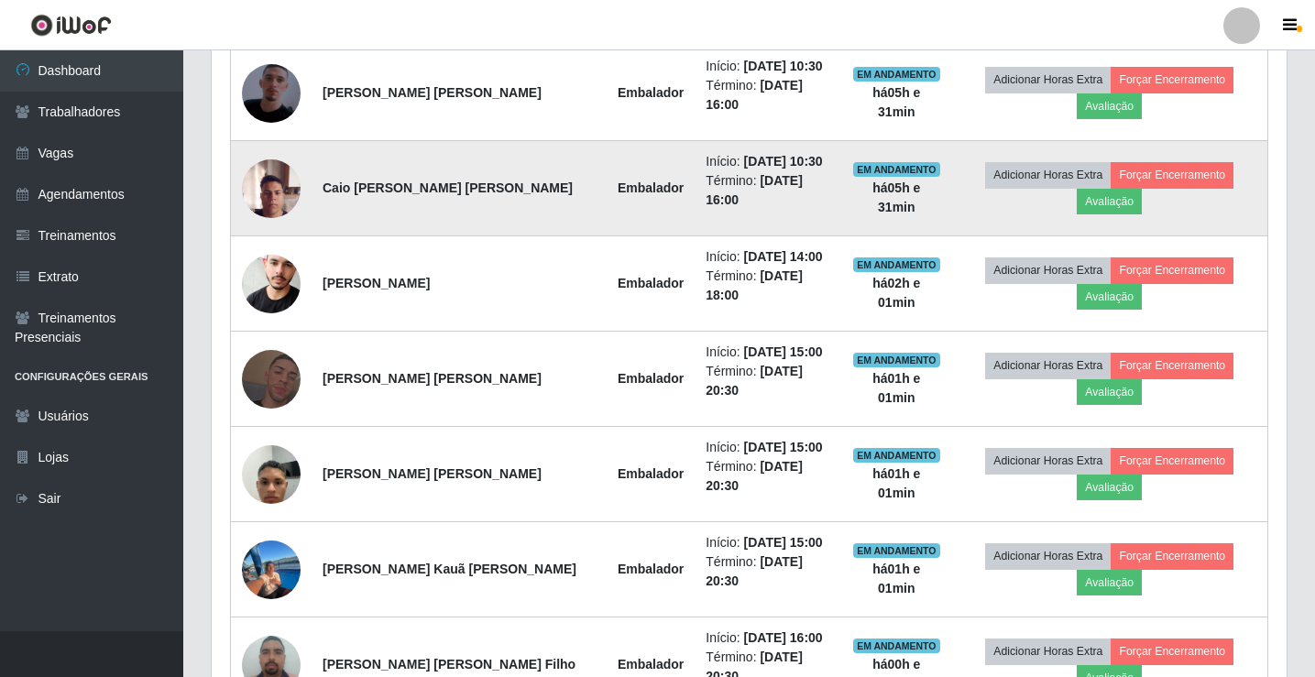
scroll to position [855, 0]
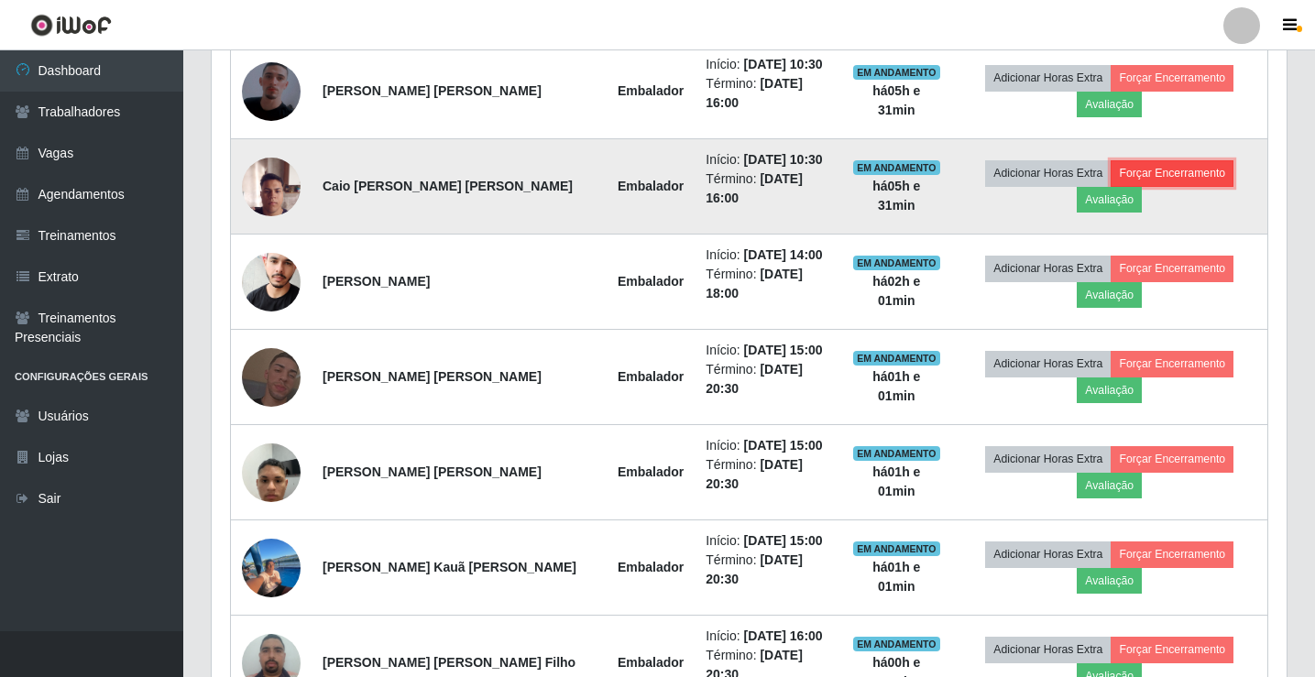
click at [1152, 173] on button "Forçar Encerramento" at bounding box center [1171, 173] width 123 height 26
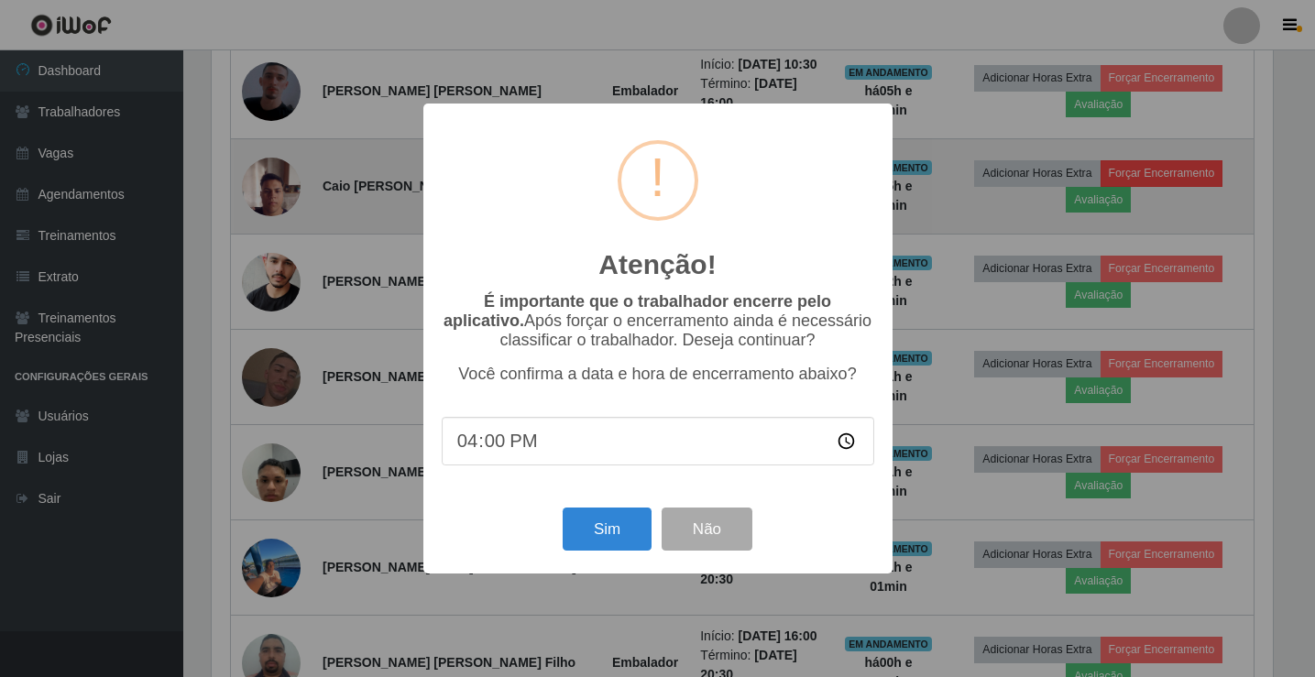
scroll to position [380, 1065]
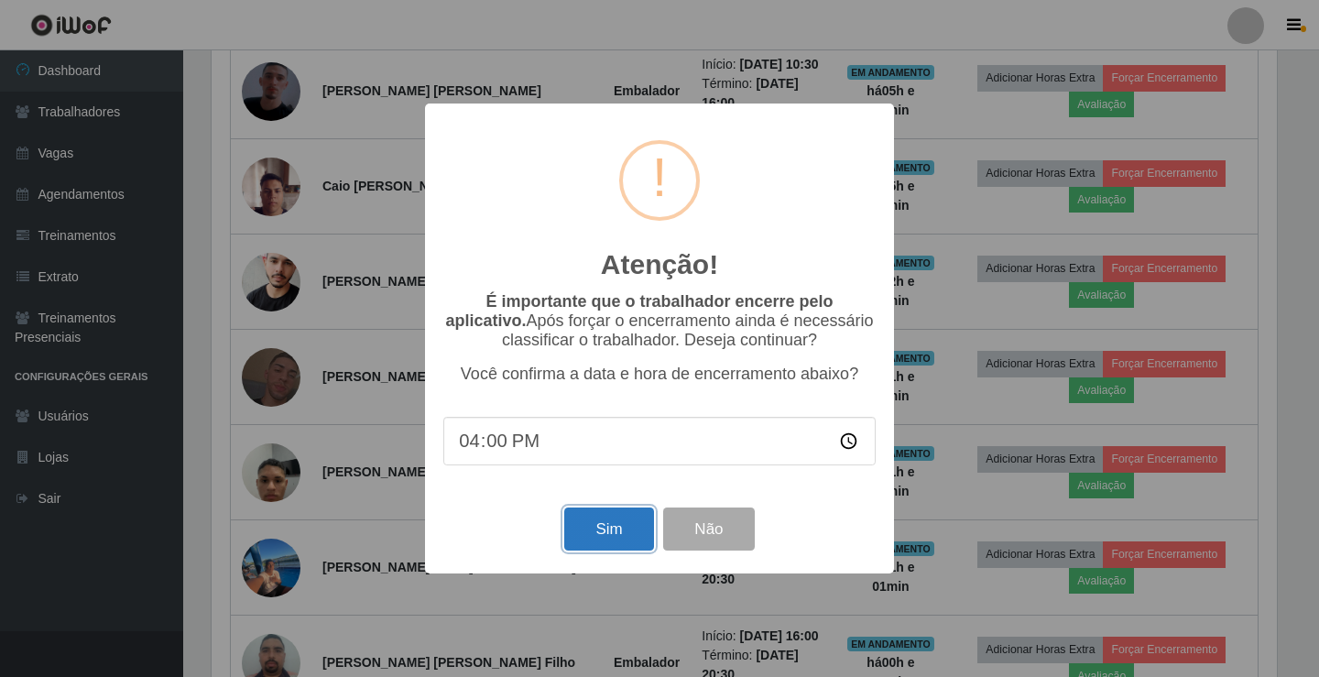
click at [614, 543] on button "Sim" at bounding box center [608, 529] width 89 height 43
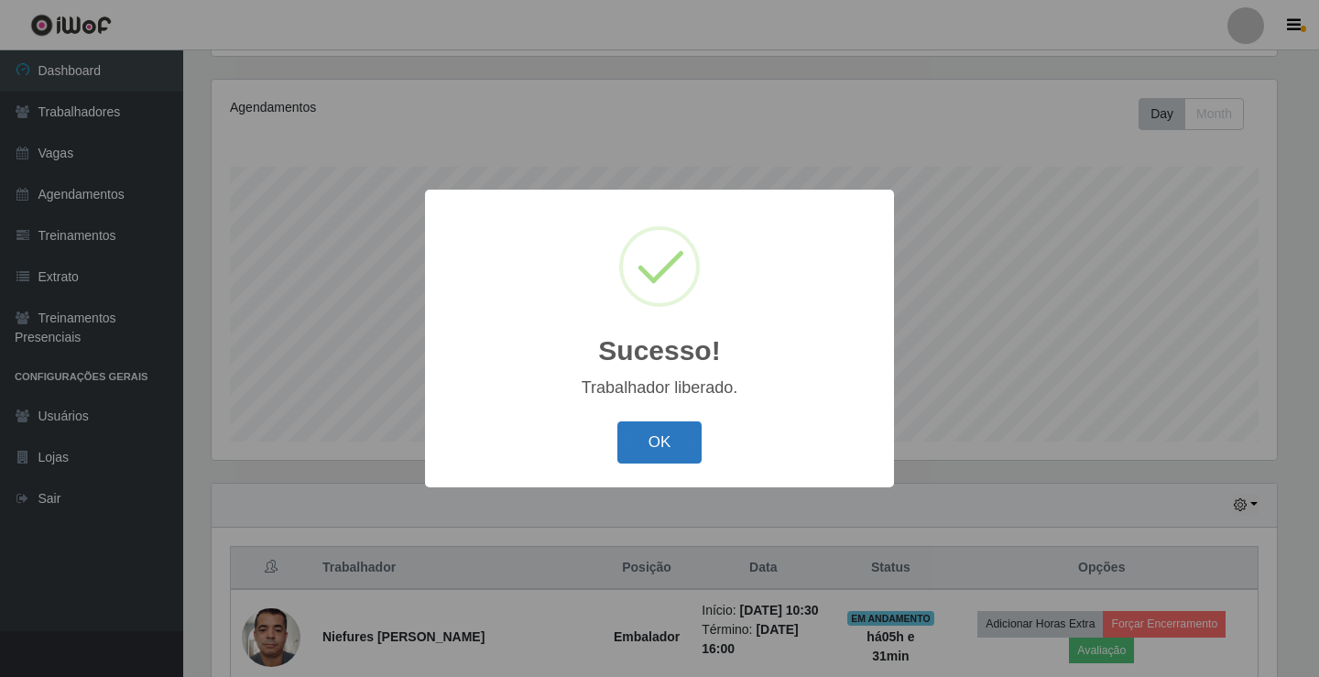
click at [657, 452] on button "OK" at bounding box center [659, 442] width 85 height 43
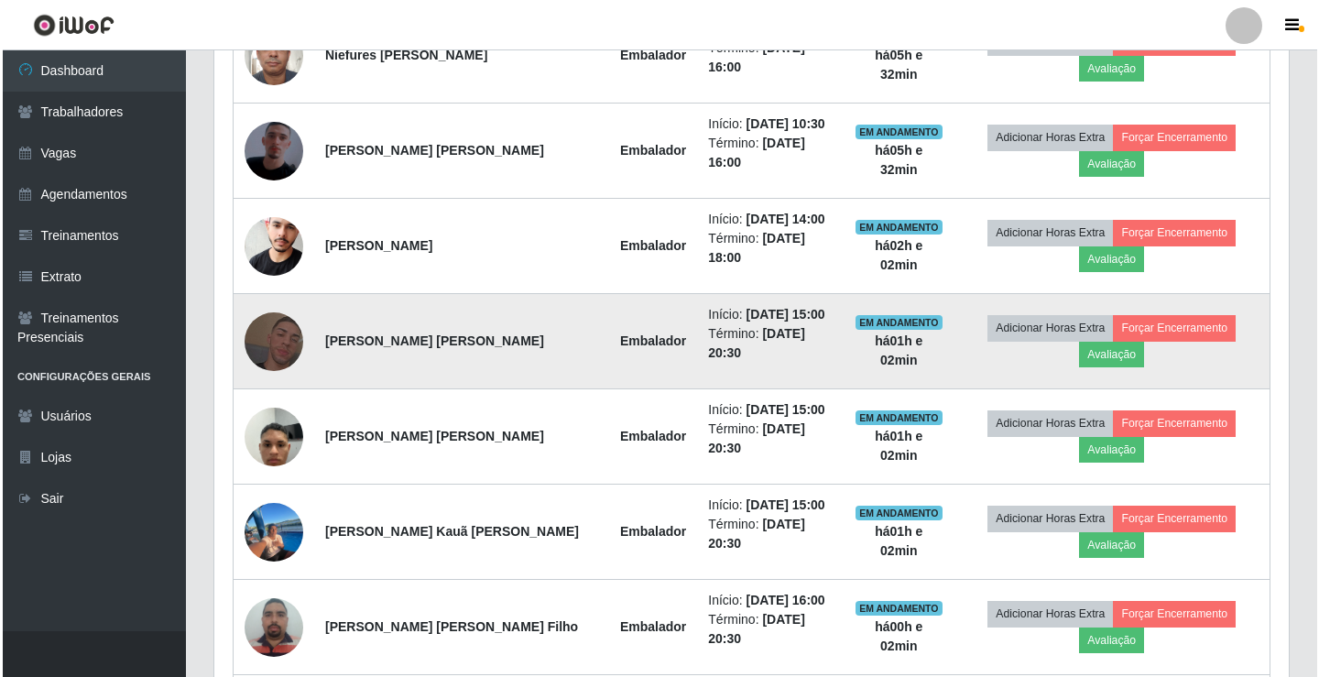
scroll to position [763, 0]
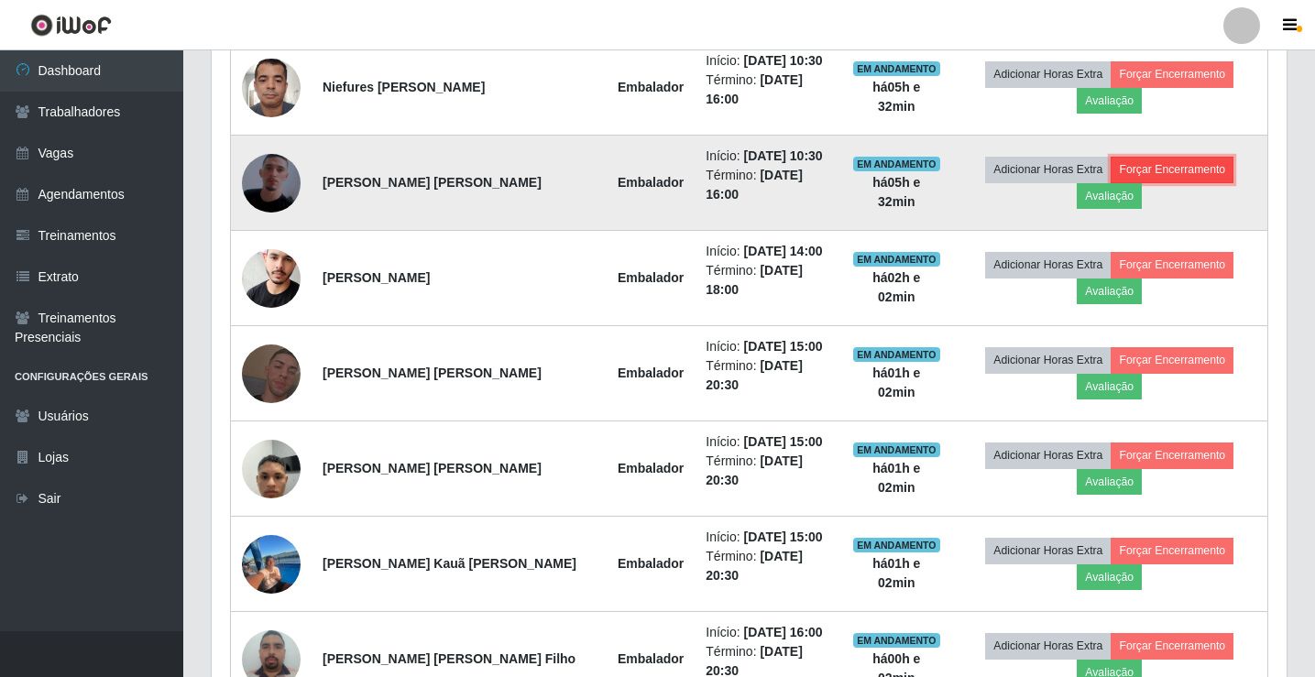
click at [1150, 170] on button "Forçar Encerramento" at bounding box center [1171, 170] width 123 height 26
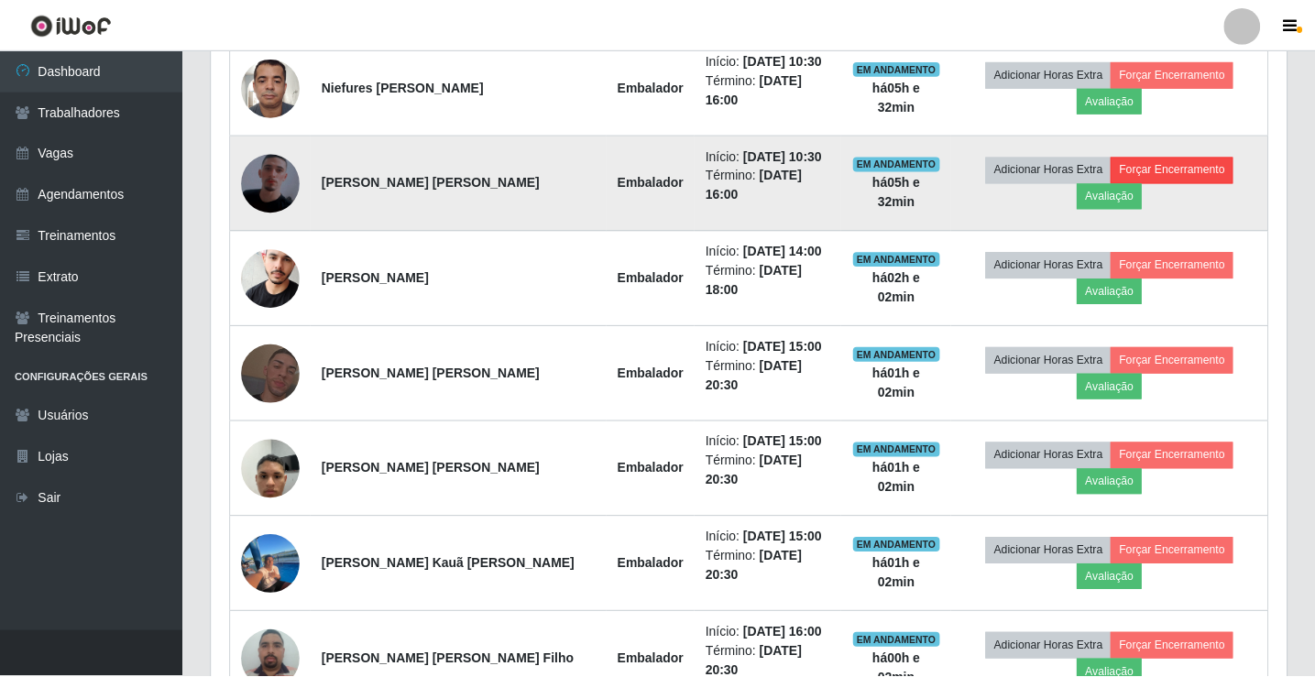
scroll to position [380, 1065]
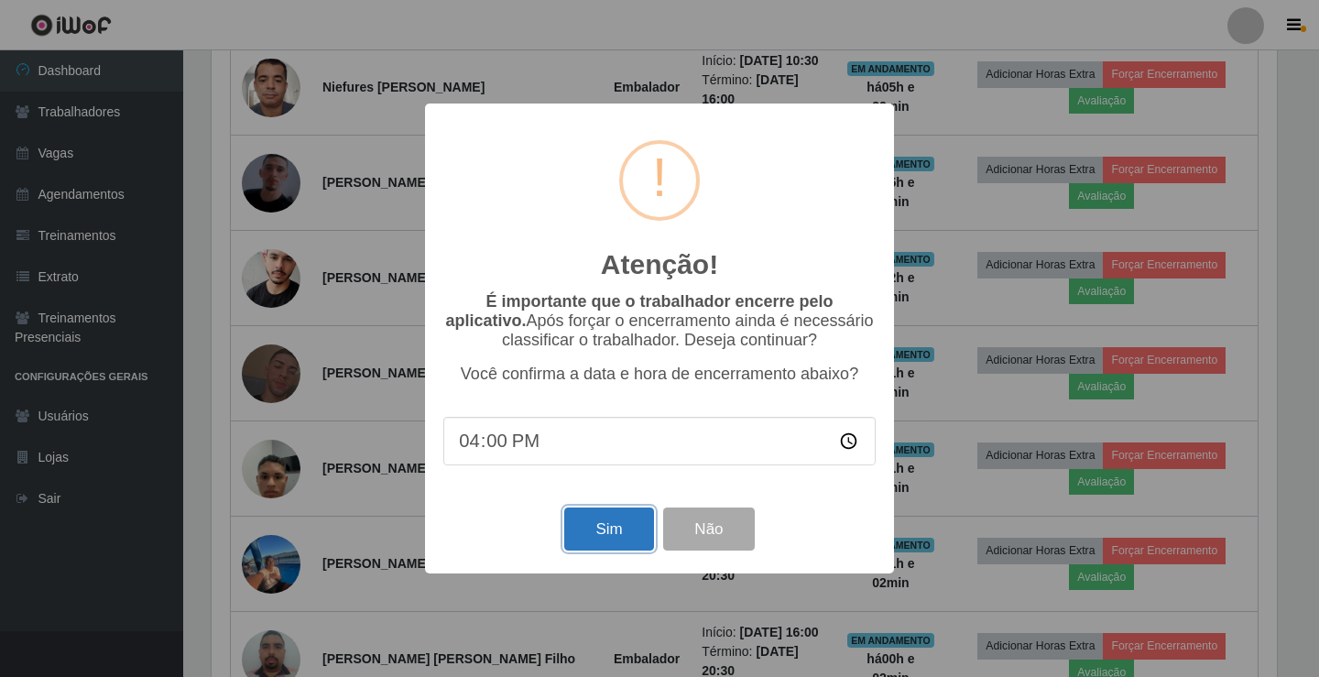
click at [608, 533] on button "Sim" at bounding box center [608, 529] width 89 height 43
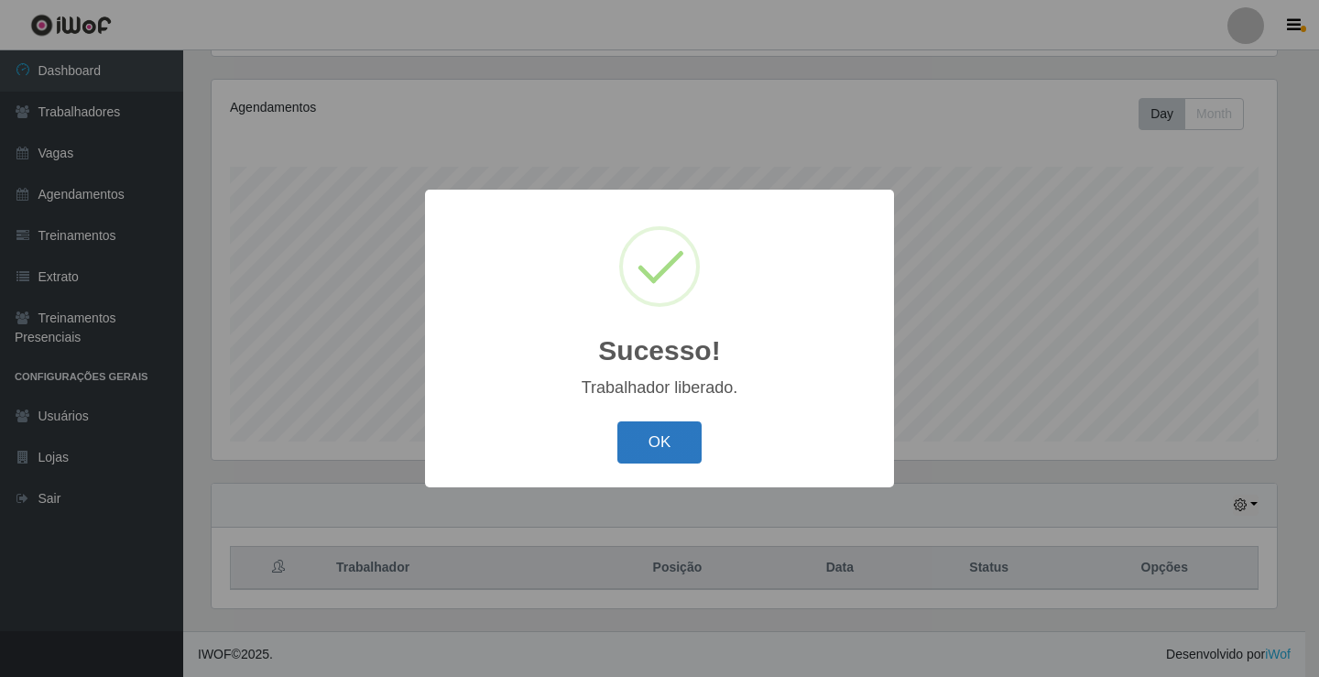
click at [673, 445] on button "OK" at bounding box center [659, 442] width 85 height 43
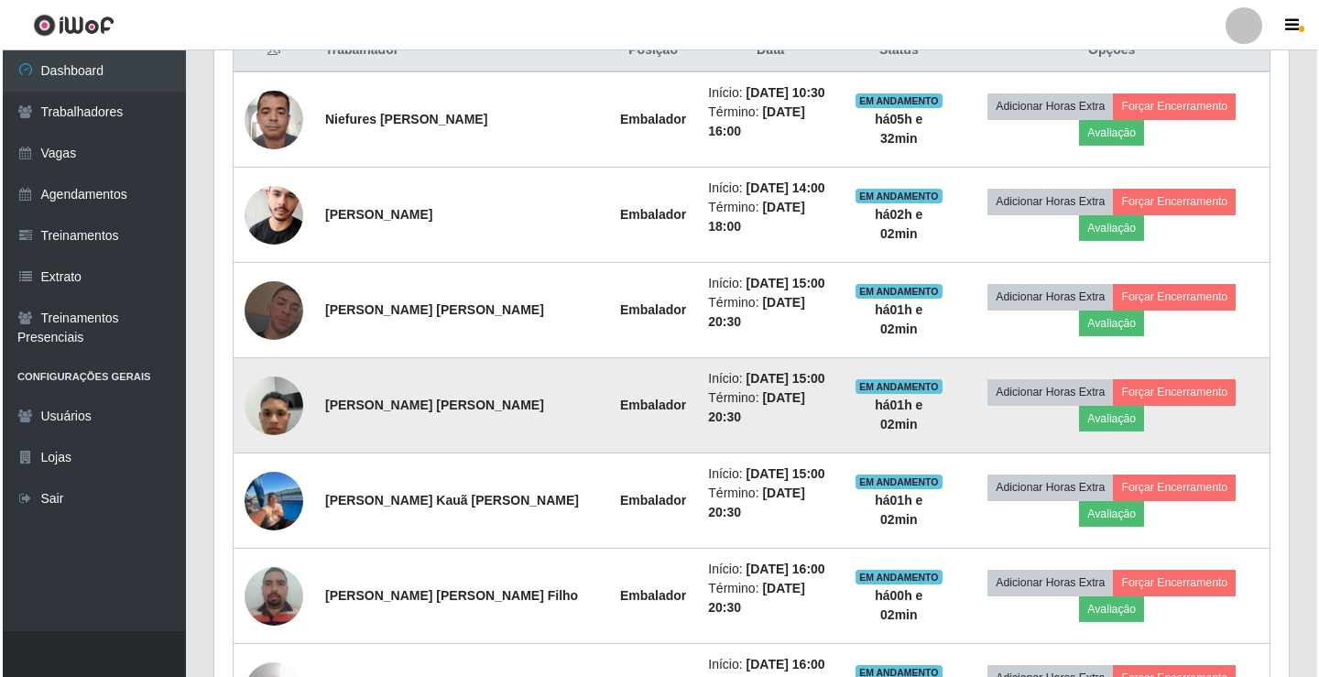
scroll to position [763, 0]
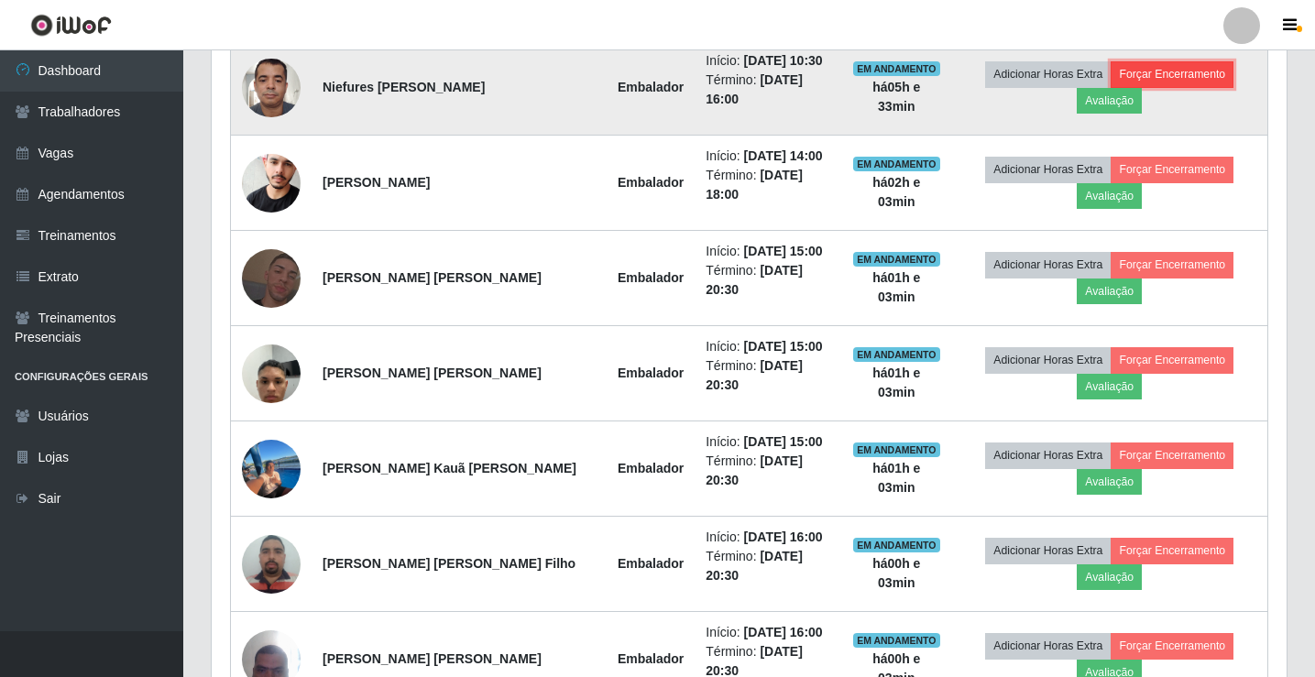
click at [1175, 74] on button "Forçar Encerramento" at bounding box center [1171, 74] width 123 height 26
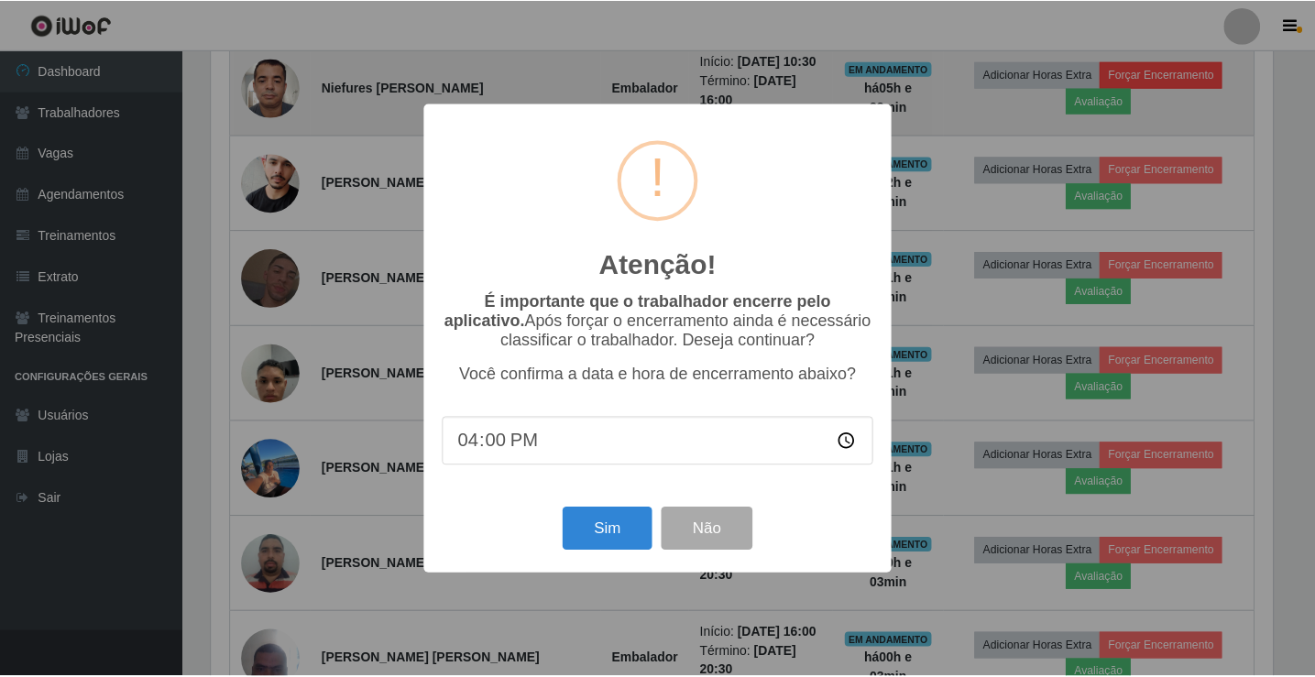
scroll to position [380, 1065]
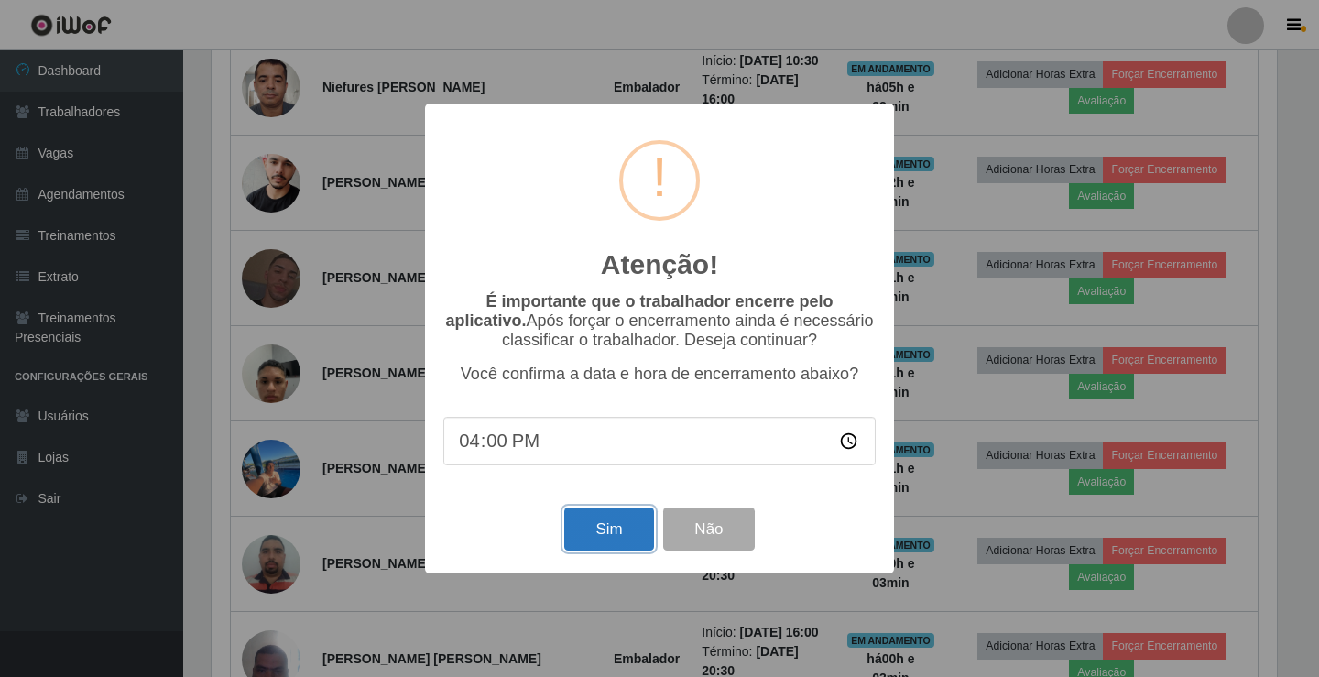
click at [601, 539] on button "Sim" at bounding box center [608, 529] width 89 height 43
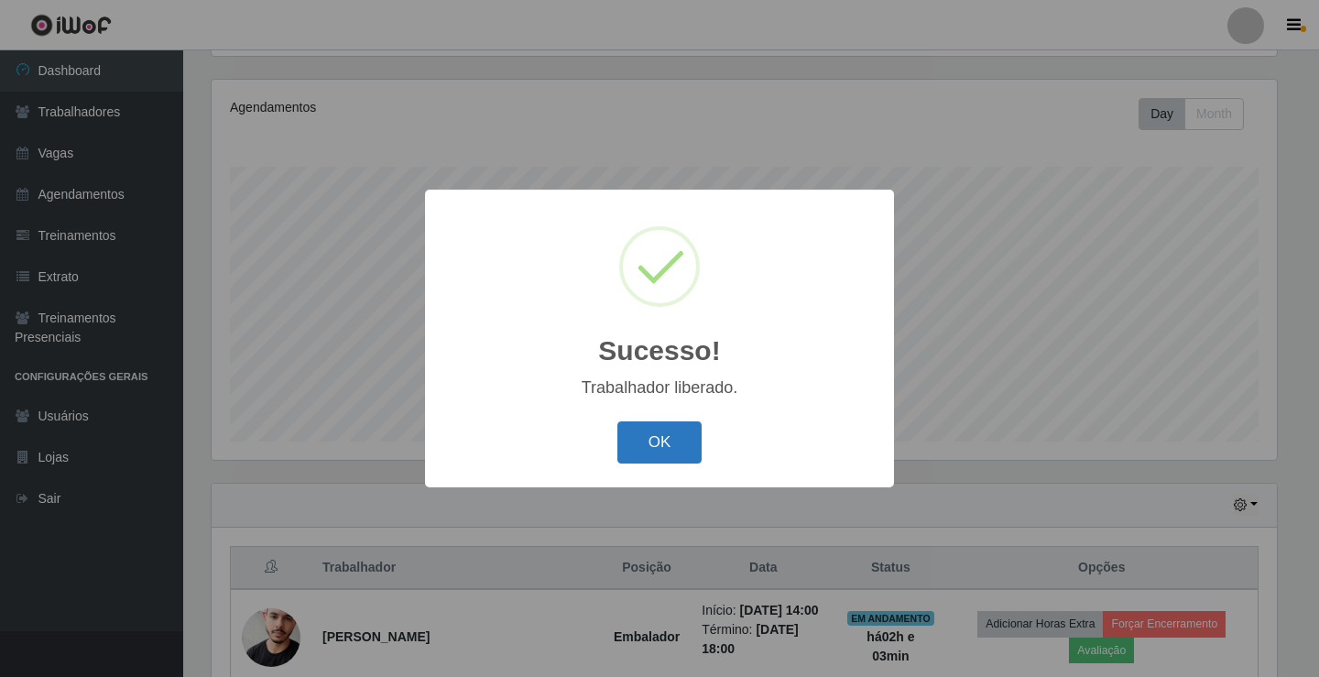
click at [675, 450] on button "OK" at bounding box center [659, 442] width 85 height 43
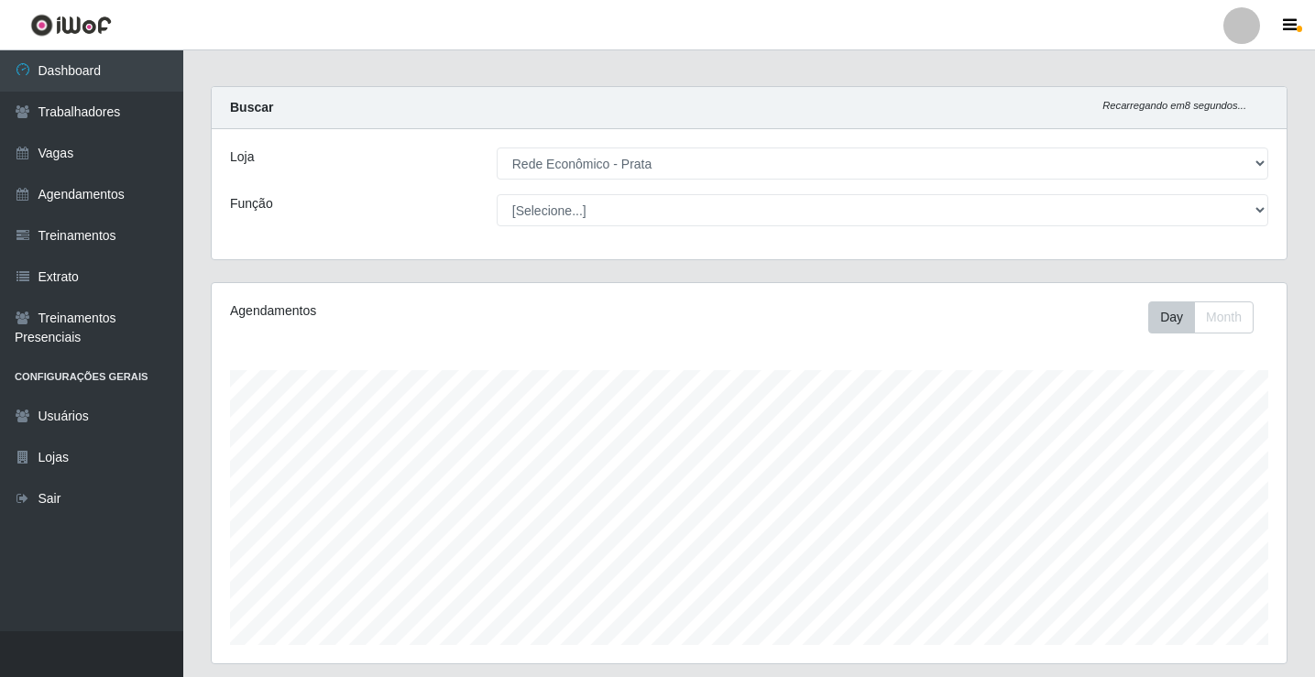
scroll to position [0, 0]
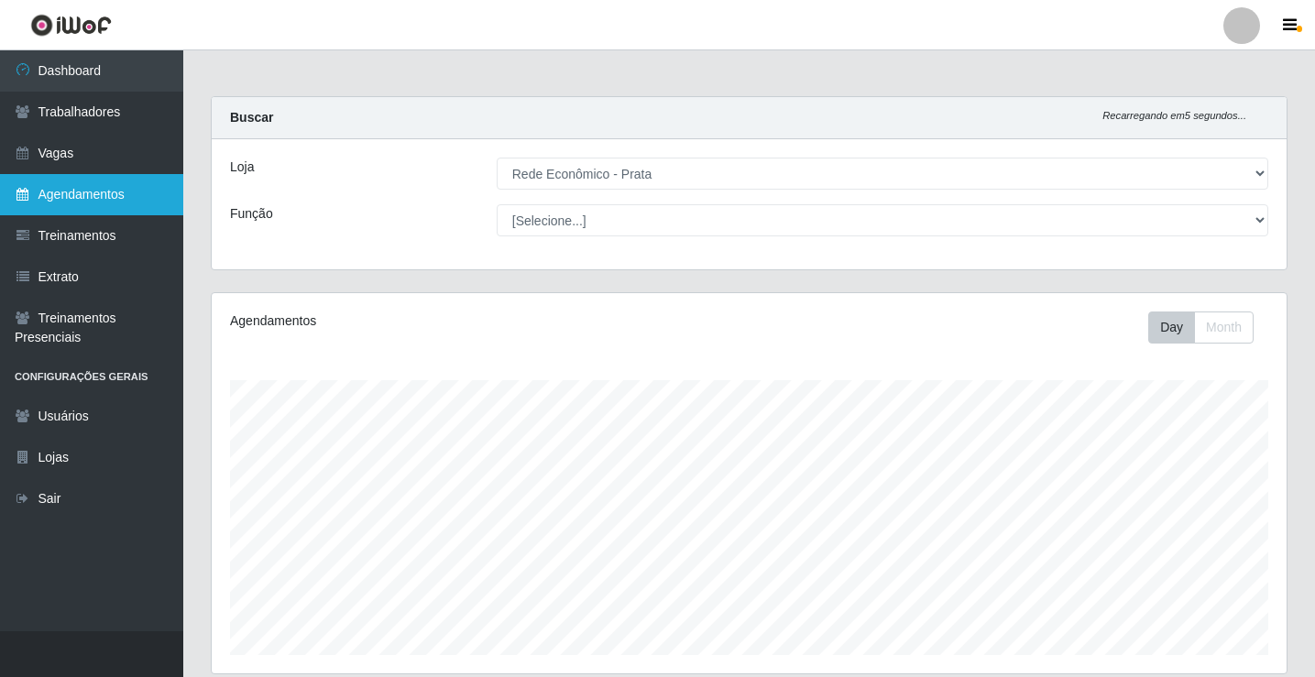
click at [81, 190] on link "Agendamentos" at bounding box center [91, 194] width 183 height 41
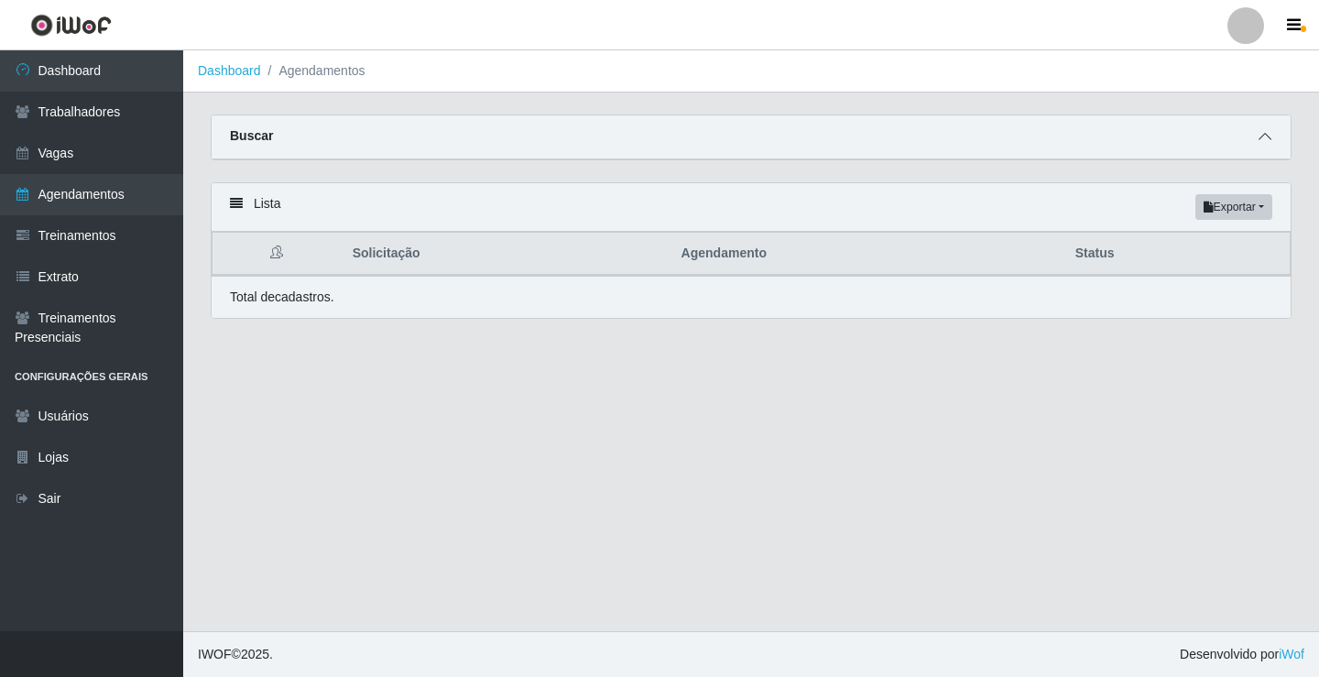
click at [1266, 139] on icon at bounding box center [1265, 136] width 13 height 13
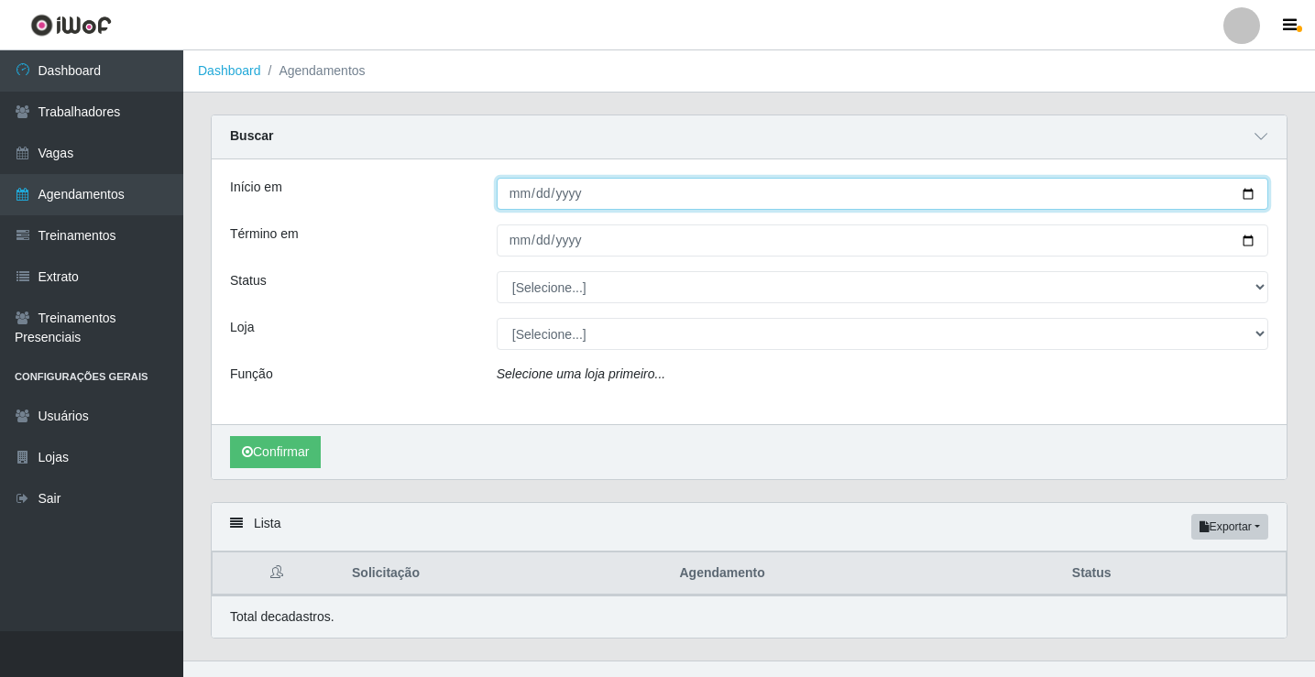
click at [520, 200] on input "Início em" at bounding box center [882, 194] width 771 height 32
type input "[DATE]"
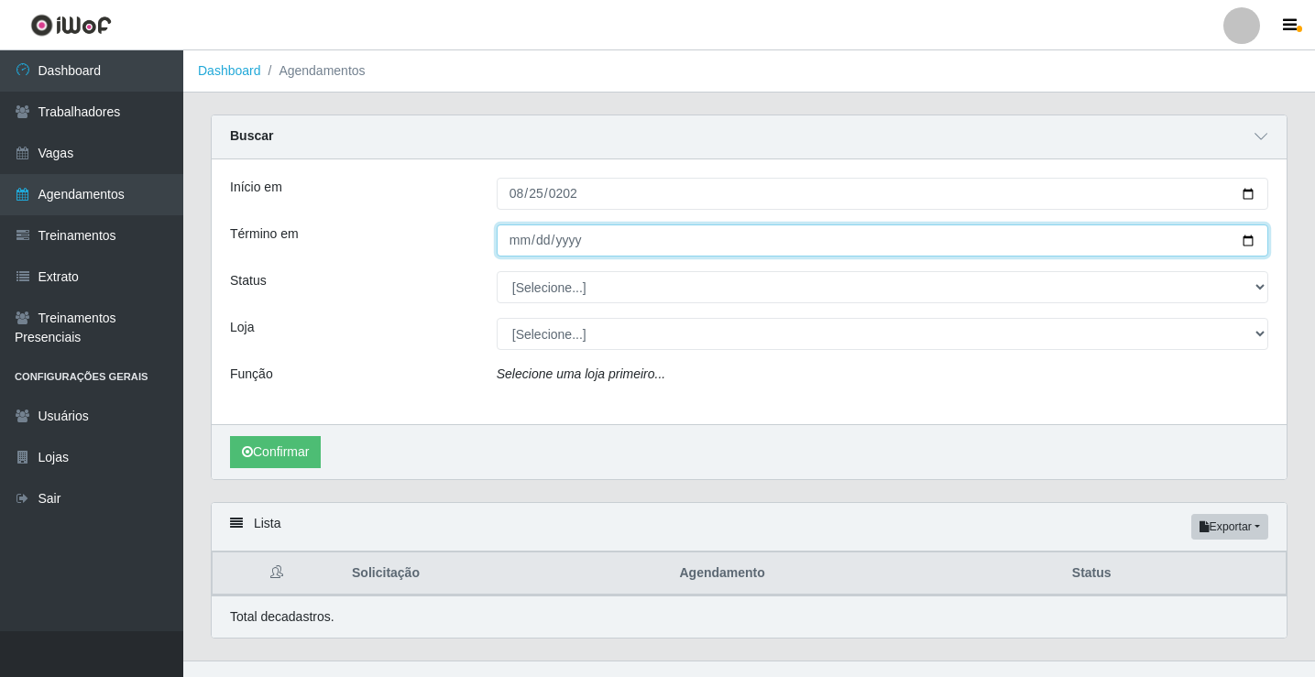
click at [508, 246] on input "Término em" at bounding box center [882, 240] width 771 height 32
type input "[DATE]"
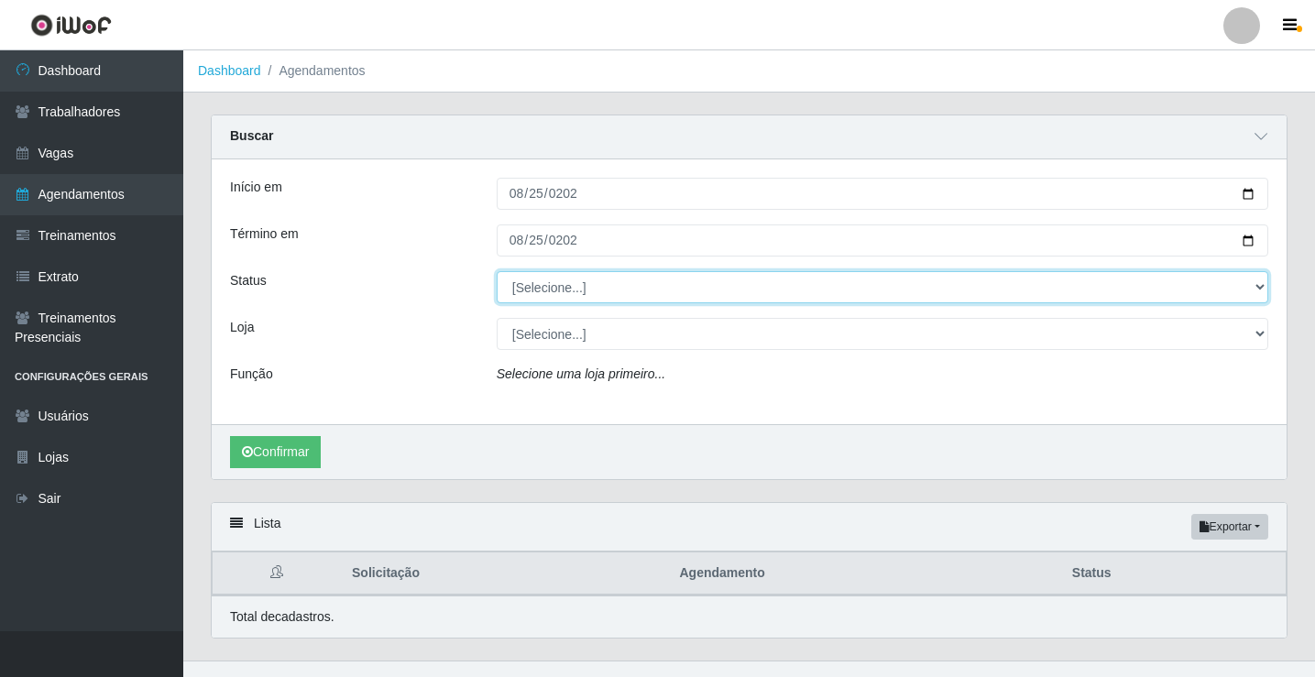
click at [563, 296] on select "[Selecione...] AGENDADO AGUARDANDO LIBERAR EM ANDAMENTO EM REVISÃO FINALIZADO C…" at bounding box center [882, 287] width 771 height 32
select select "FINALIZADO"
click at [497, 272] on select "[Selecione...] AGENDADO AGUARDANDO LIBERAR EM ANDAMENTO EM REVISÃO FINALIZADO C…" at bounding box center [882, 287] width 771 height 32
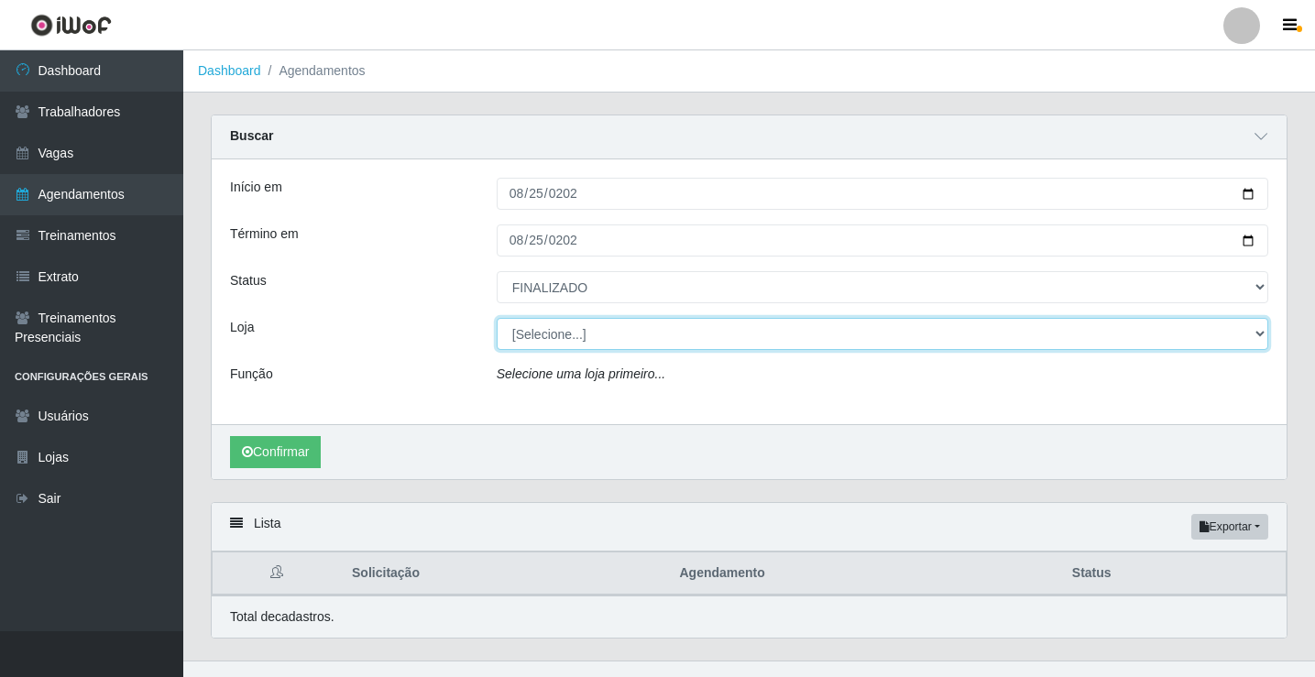
click at [560, 337] on select "[Selecione...] Rede Econômico - Prata" at bounding box center [882, 334] width 771 height 32
select select "192"
click at [497, 319] on select "[Selecione...] Rede Econômico - Prata" at bounding box center [882, 334] width 771 height 32
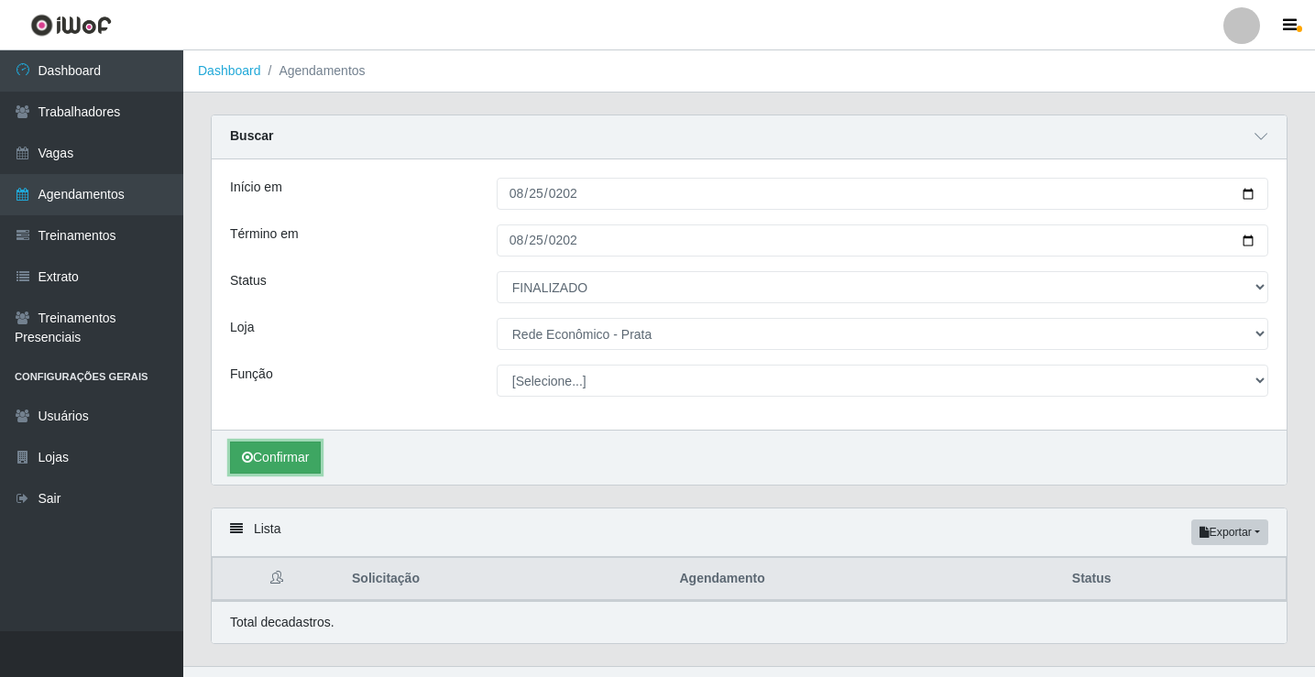
click at [278, 461] on button "Confirmar" at bounding box center [275, 458] width 91 height 32
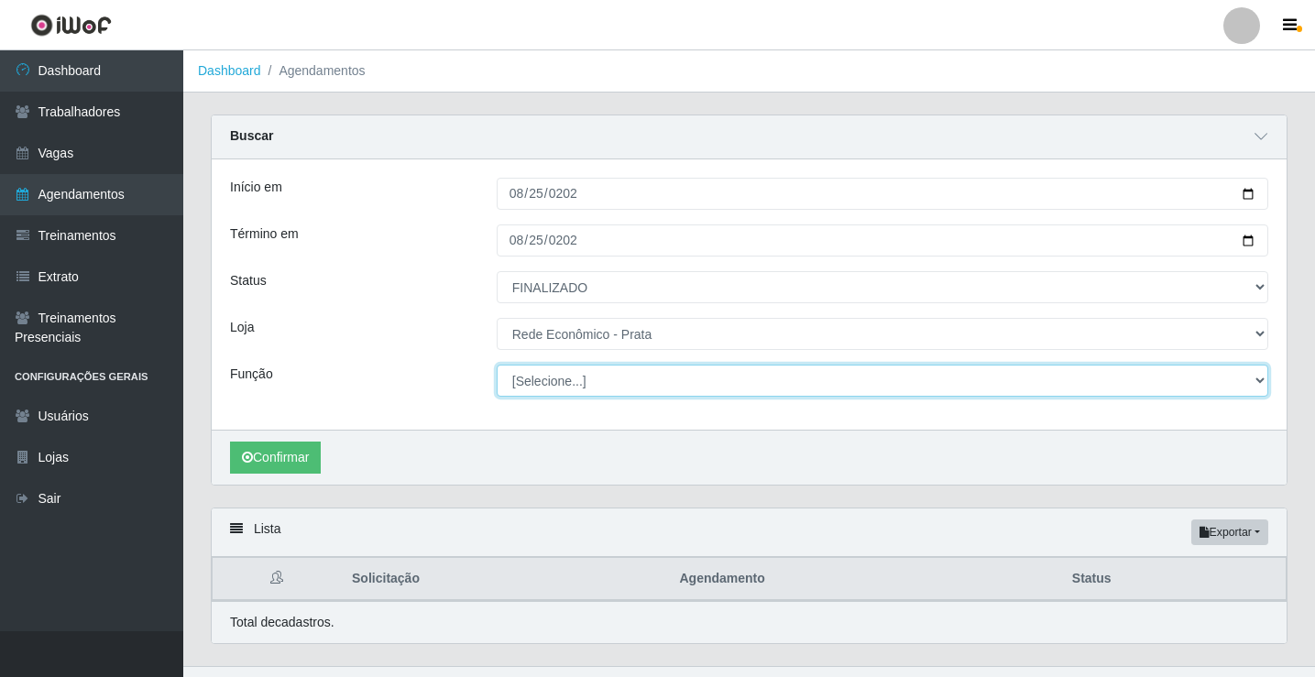
click at [554, 382] on select "[Selecione...] ASG ASG + ASG ++ Embalador Embalador + Embalador ++ Operador de …" at bounding box center [882, 381] width 771 height 32
select select "1"
click at [497, 366] on select "[Selecione...] ASG ASG + ASG ++ Embalador Embalador + Embalador ++ Operador de …" at bounding box center [882, 381] width 771 height 32
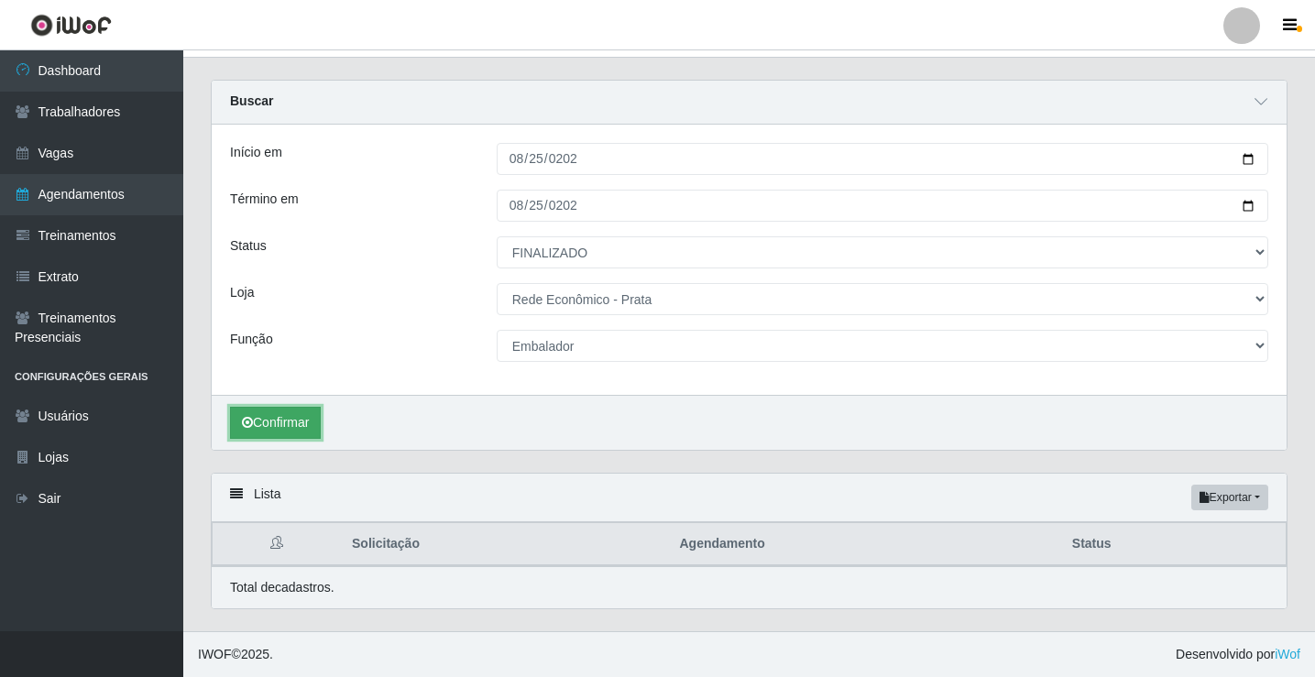
click at [284, 418] on button "Confirmar" at bounding box center [275, 423] width 91 height 32
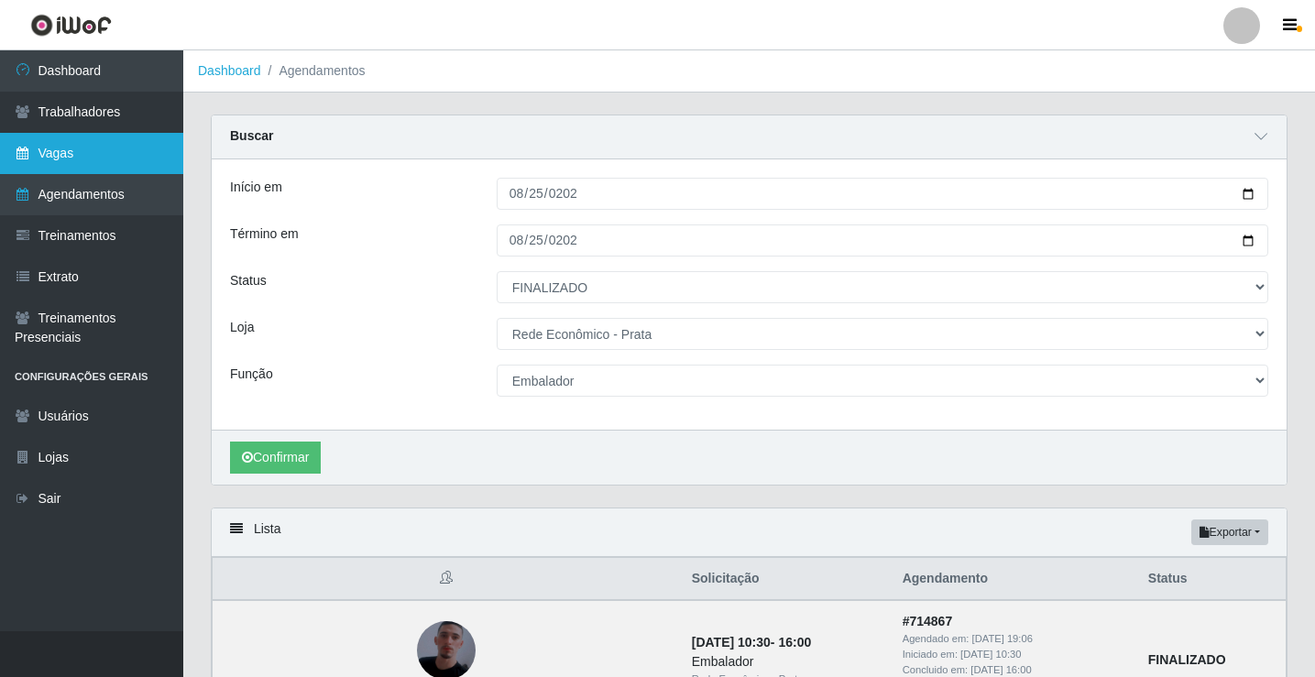
click at [101, 158] on link "Vagas" at bounding box center [91, 153] width 183 height 41
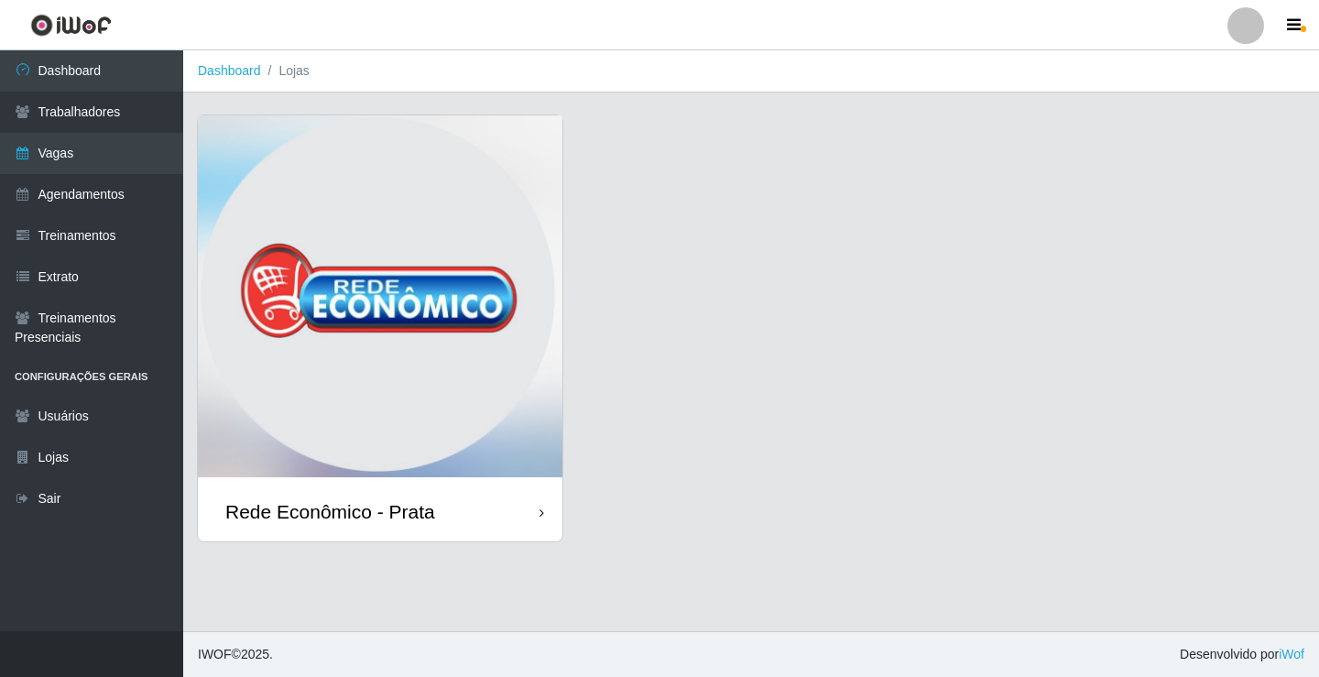
click at [428, 512] on div "Rede Econômico - Prata" at bounding box center [330, 511] width 210 height 23
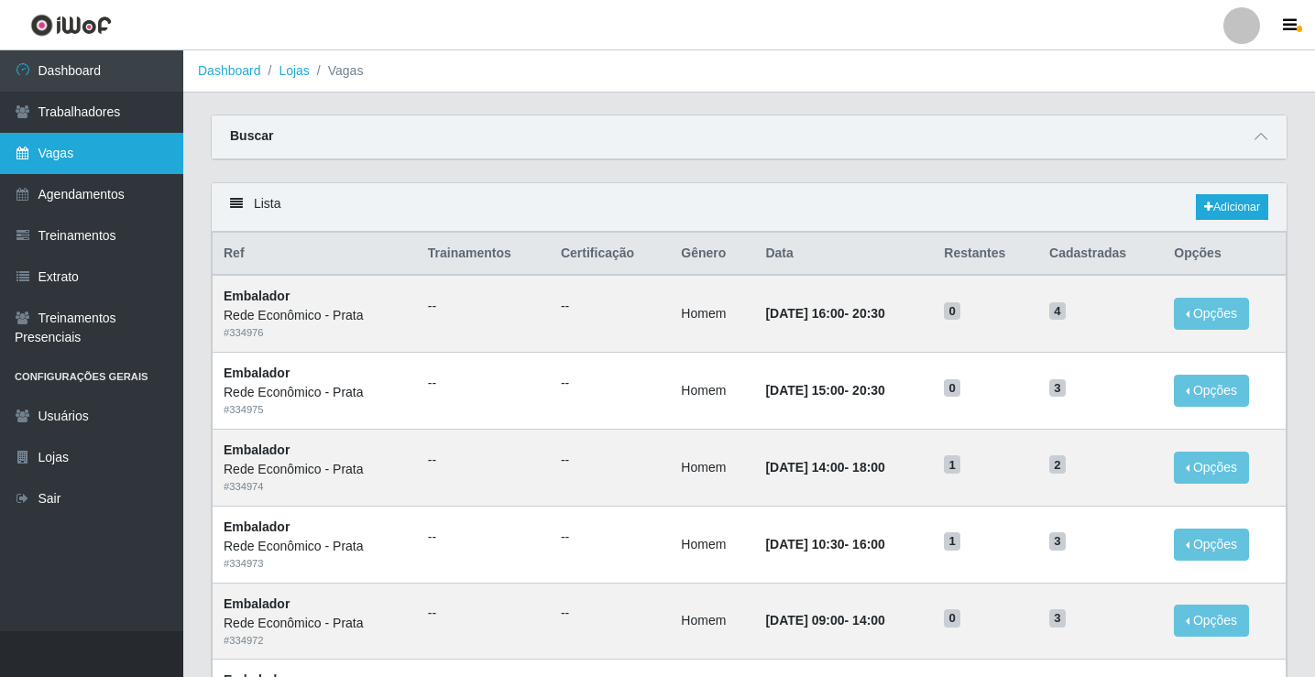
click at [83, 155] on link "Vagas" at bounding box center [91, 153] width 183 height 41
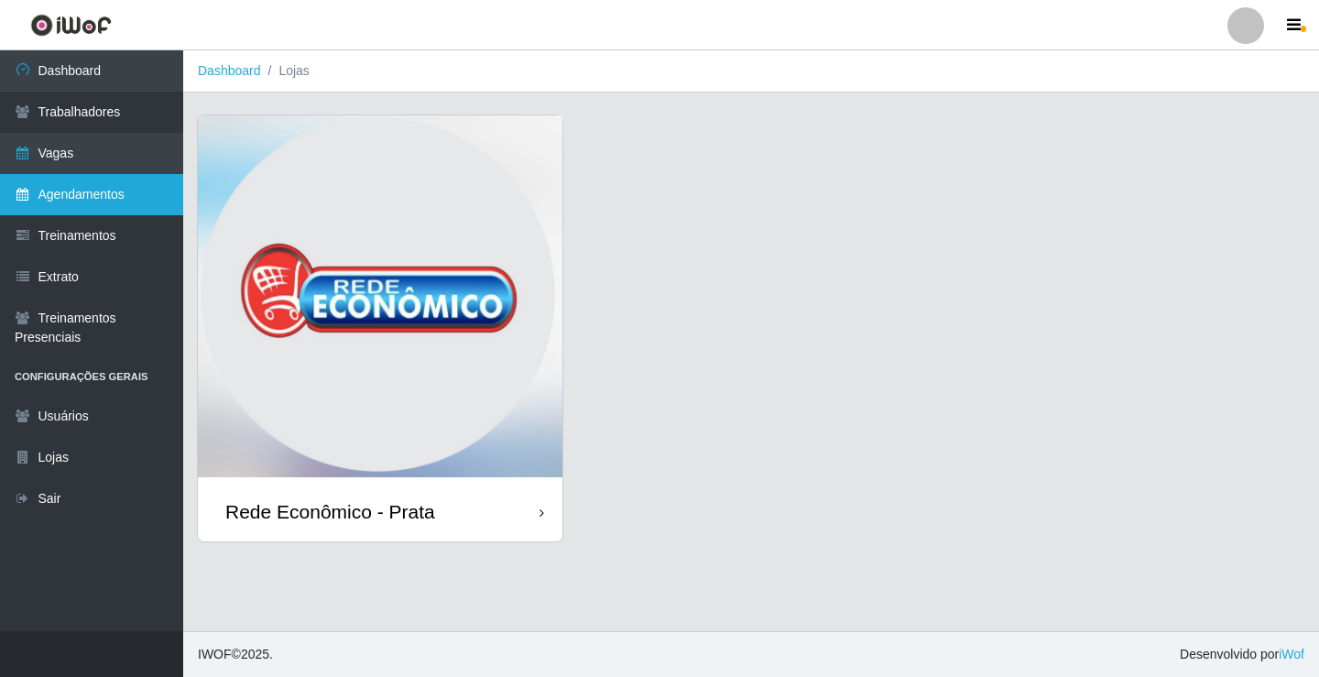
click at [95, 192] on link "Agendamentos" at bounding box center [91, 194] width 183 height 41
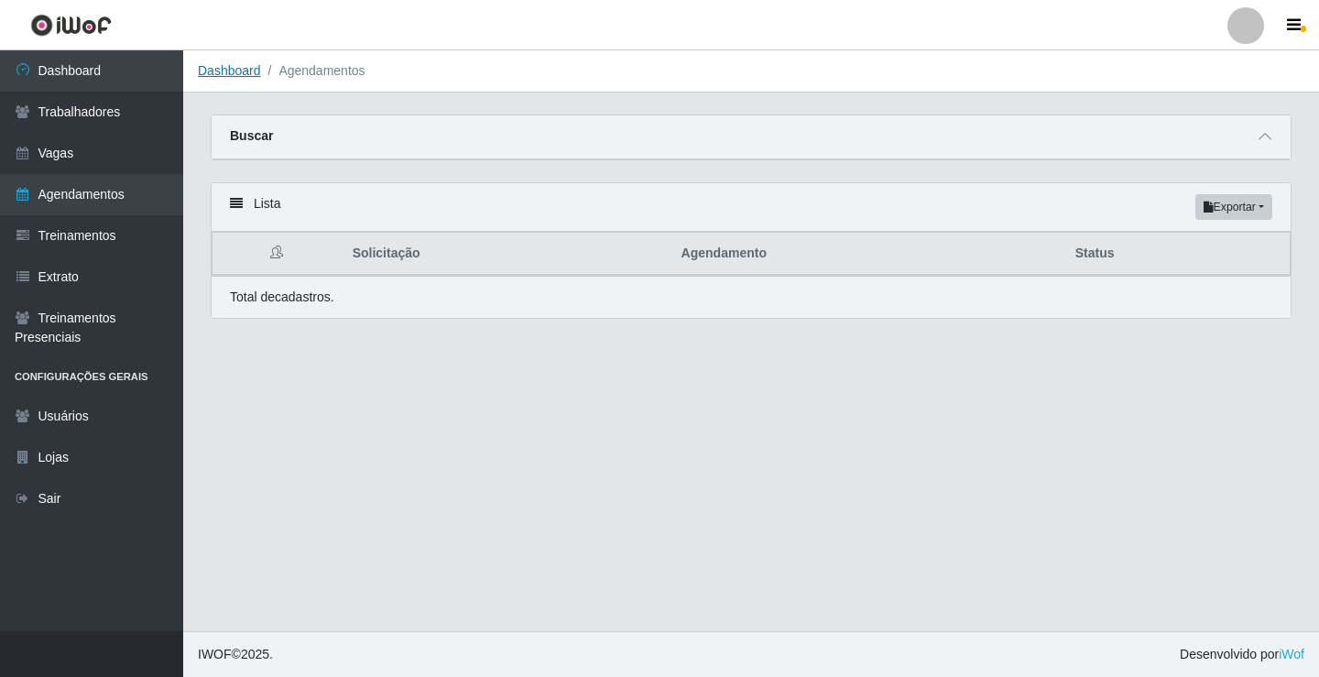
click at [237, 75] on link "Dashboard" at bounding box center [229, 70] width 63 height 15
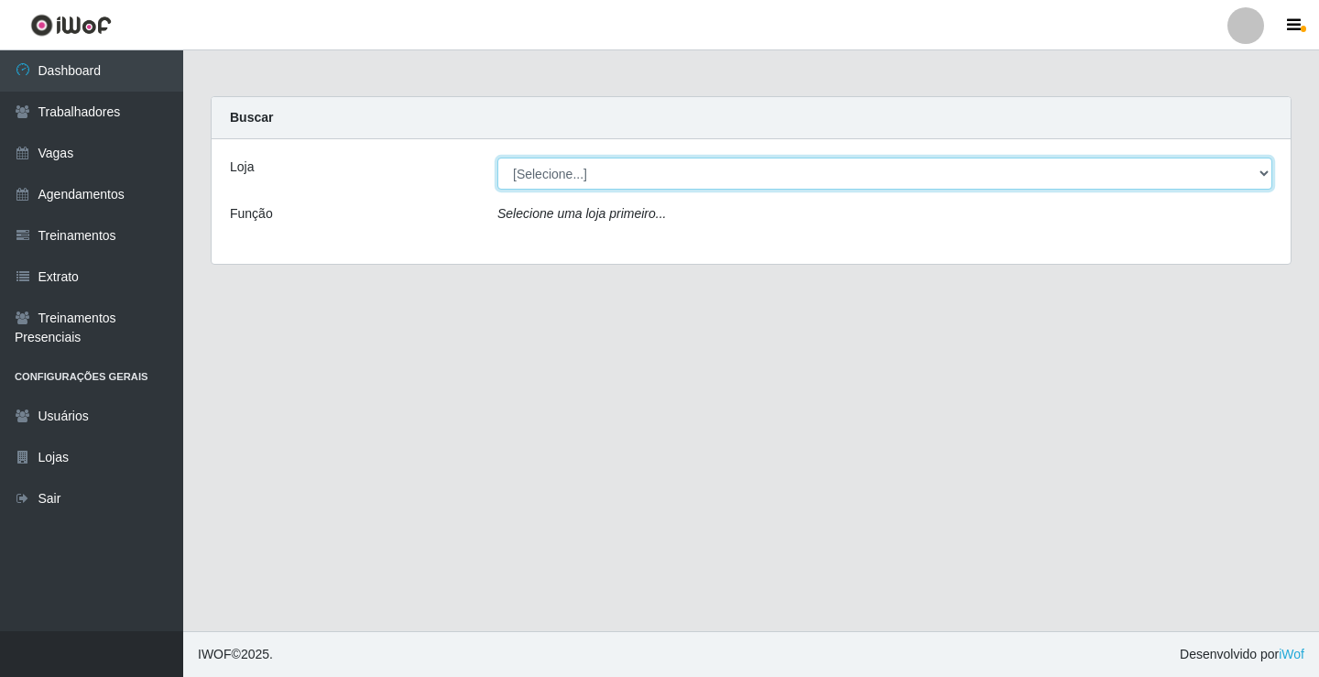
click at [564, 171] on select "[Selecione...] Rede Econômico - Prata" at bounding box center [884, 174] width 775 height 32
select select "192"
click at [497, 158] on select "[Selecione...] Rede Econômico - Prata" at bounding box center [884, 174] width 775 height 32
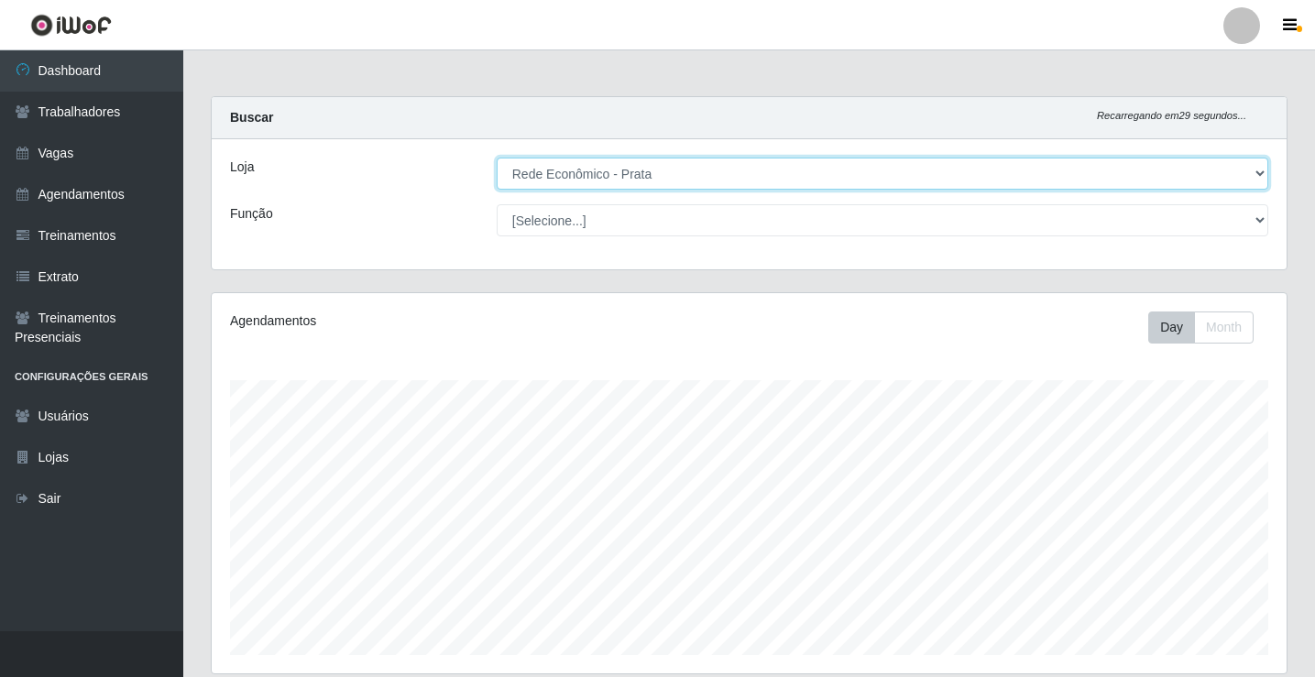
scroll to position [380, 1075]
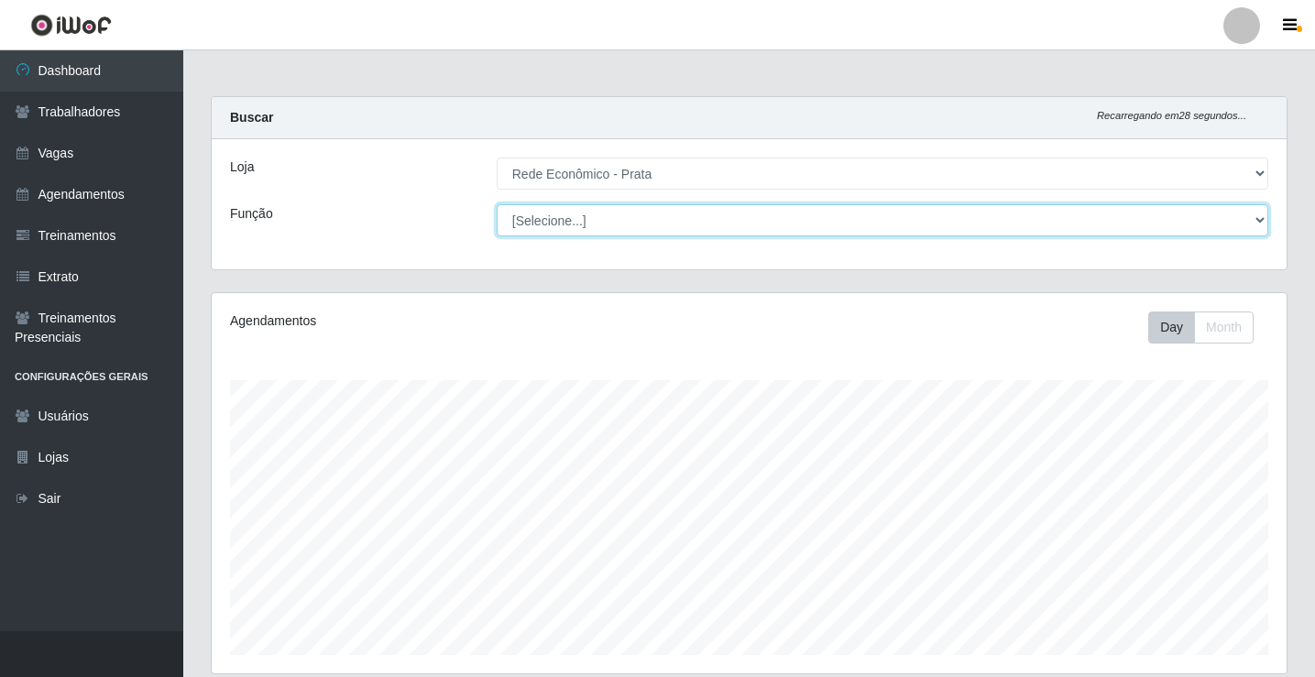
click at [558, 216] on select "[Selecione...] ASG ASG + ASG ++ Embalador Embalador + Embalador ++ Operador de …" at bounding box center [882, 220] width 771 height 32
select select "1"
click at [497, 204] on select "[Selecione...] ASG ASG + ASG ++ Embalador Embalador + Embalador ++ Operador de …" at bounding box center [882, 220] width 771 height 32
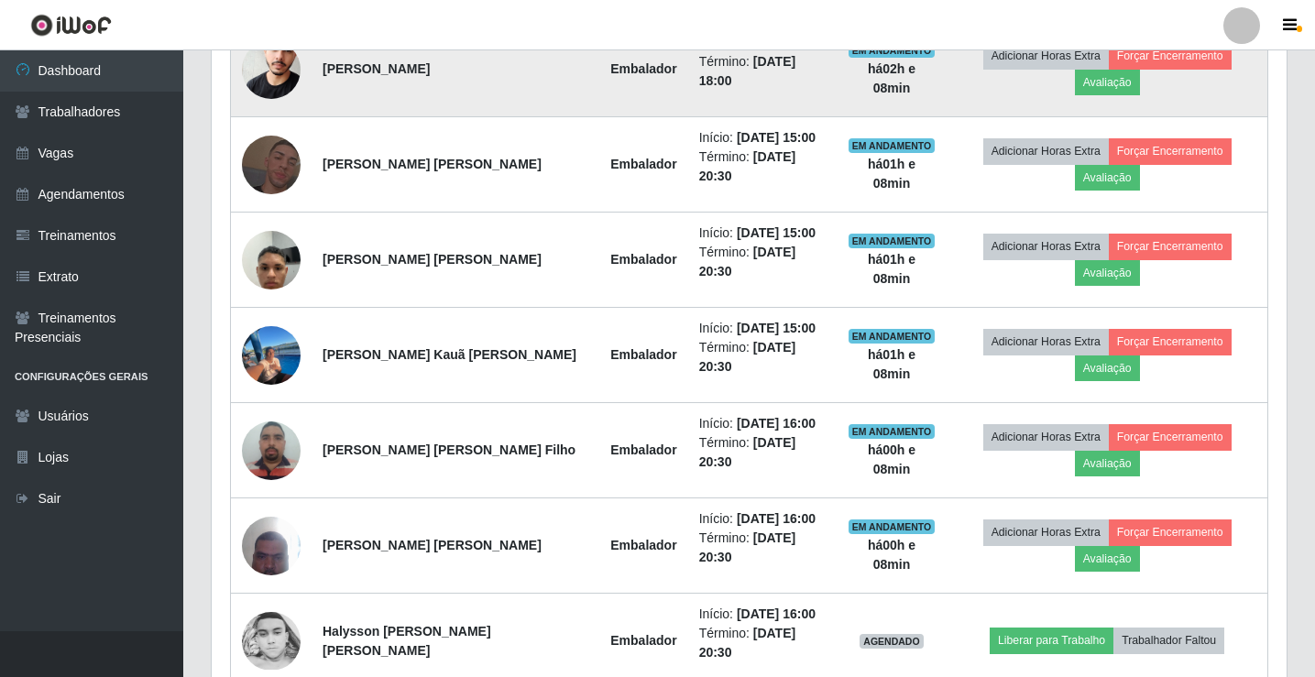
scroll to position [784, 0]
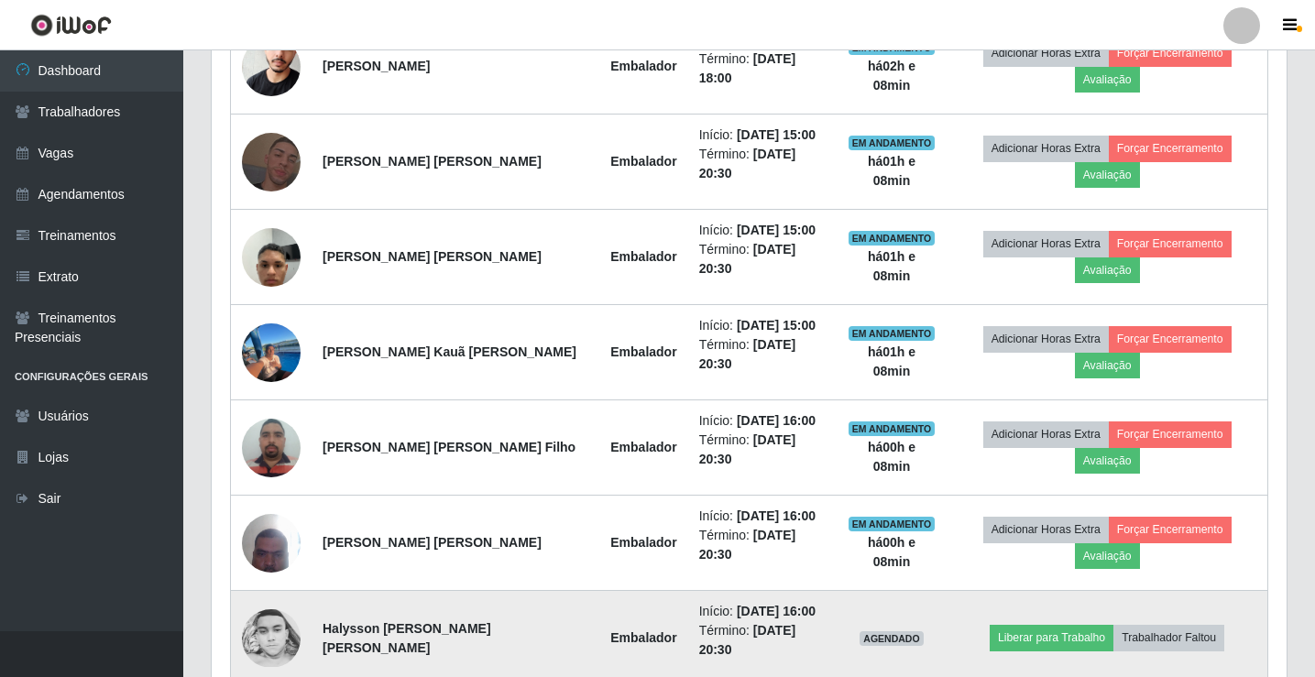
click at [268, 609] on img at bounding box center [271, 638] width 59 height 59
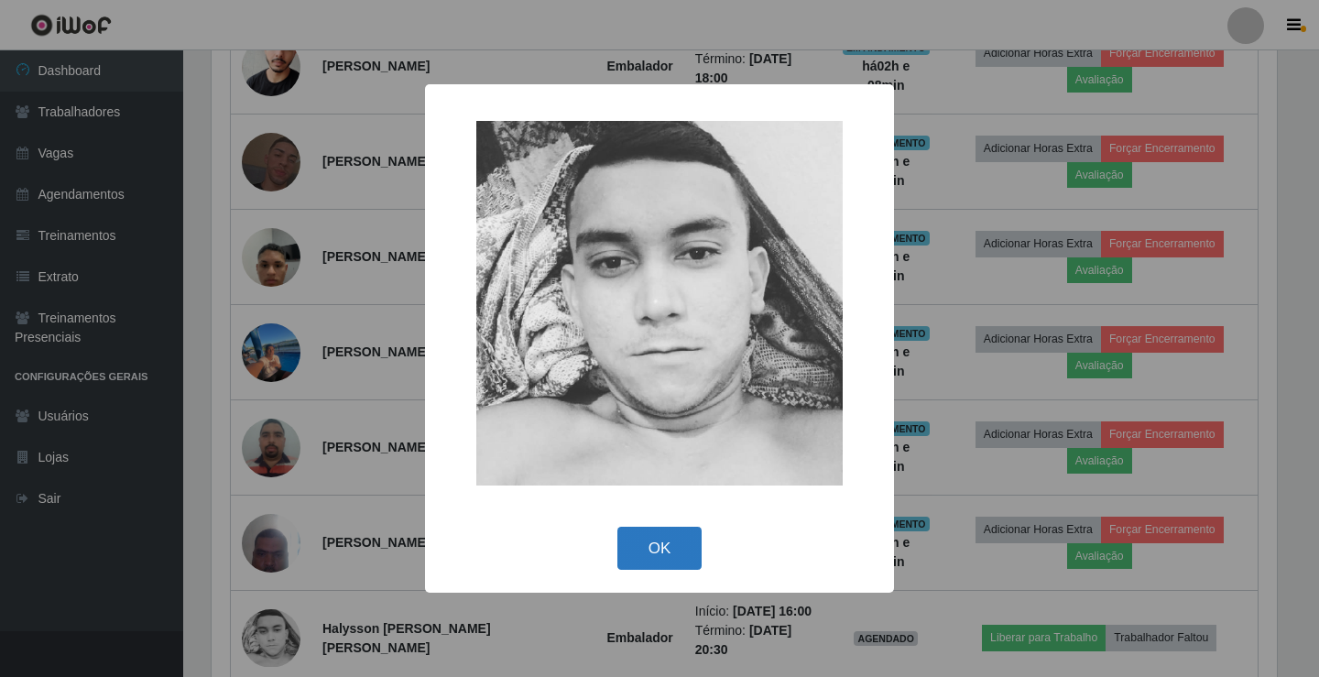
click at [645, 557] on button "OK" at bounding box center [659, 548] width 85 height 43
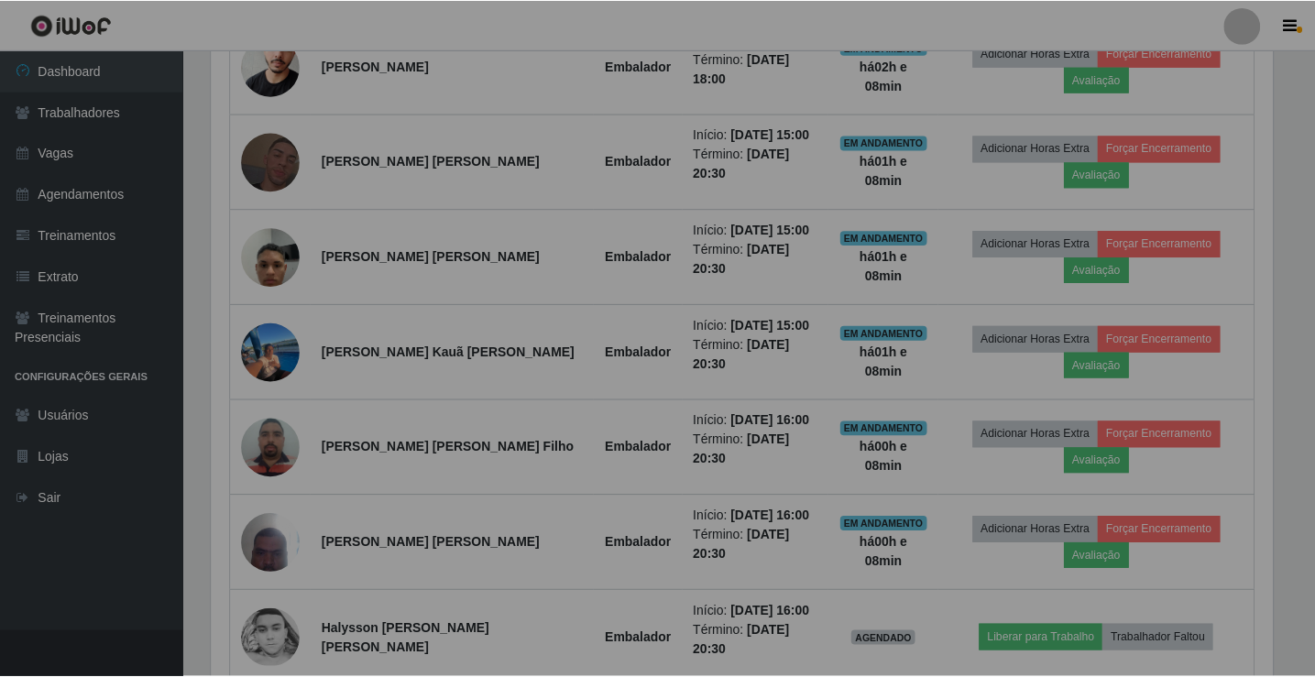
scroll to position [380, 1075]
